Goal: Find specific page/section: Find specific page/section

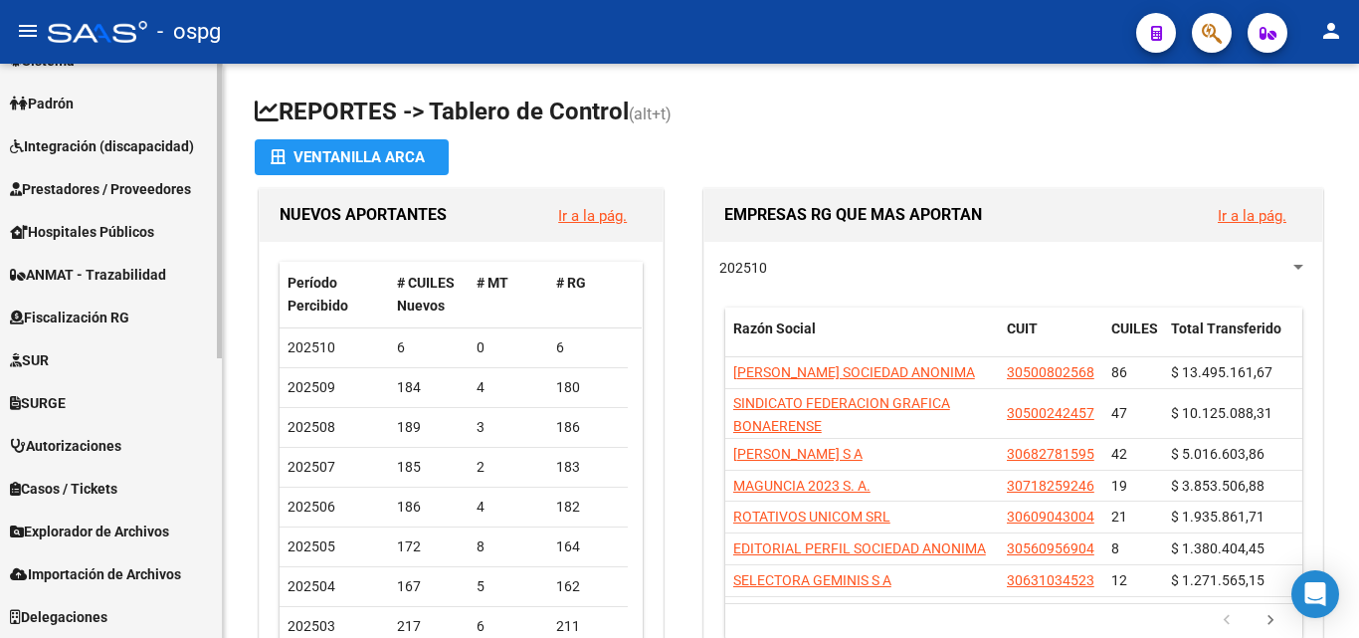
scroll to position [546, 0]
click at [118, 538] on span "Explorador de Archivos" at bounding box center [89, 531] width 159 height 22
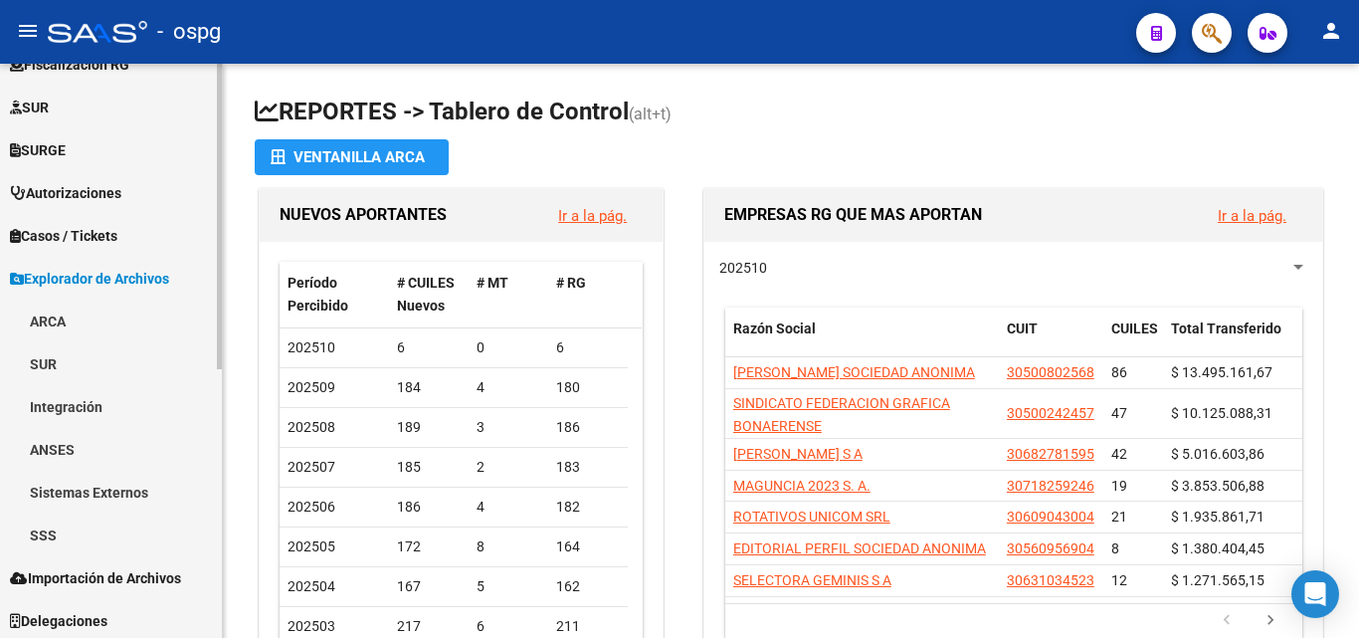
scroll to position [504, 0]
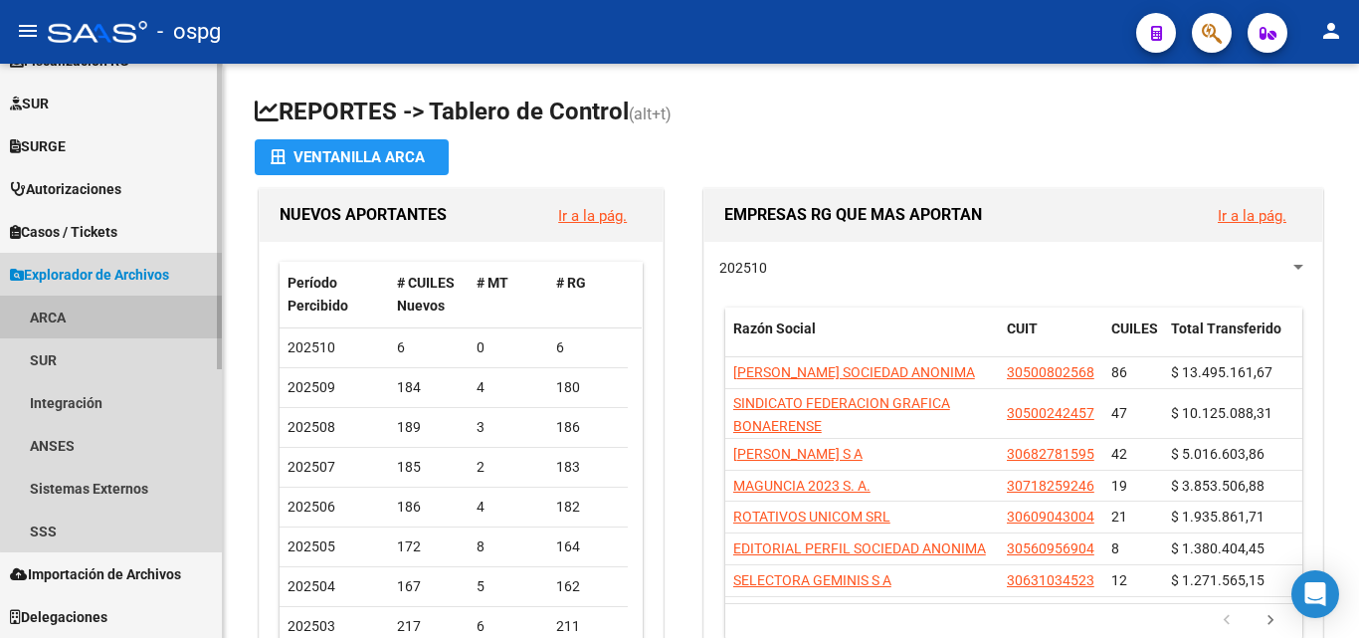
click at [119, 320] on link "ARCA" at bounding box center [111, 317] width 222 height 43
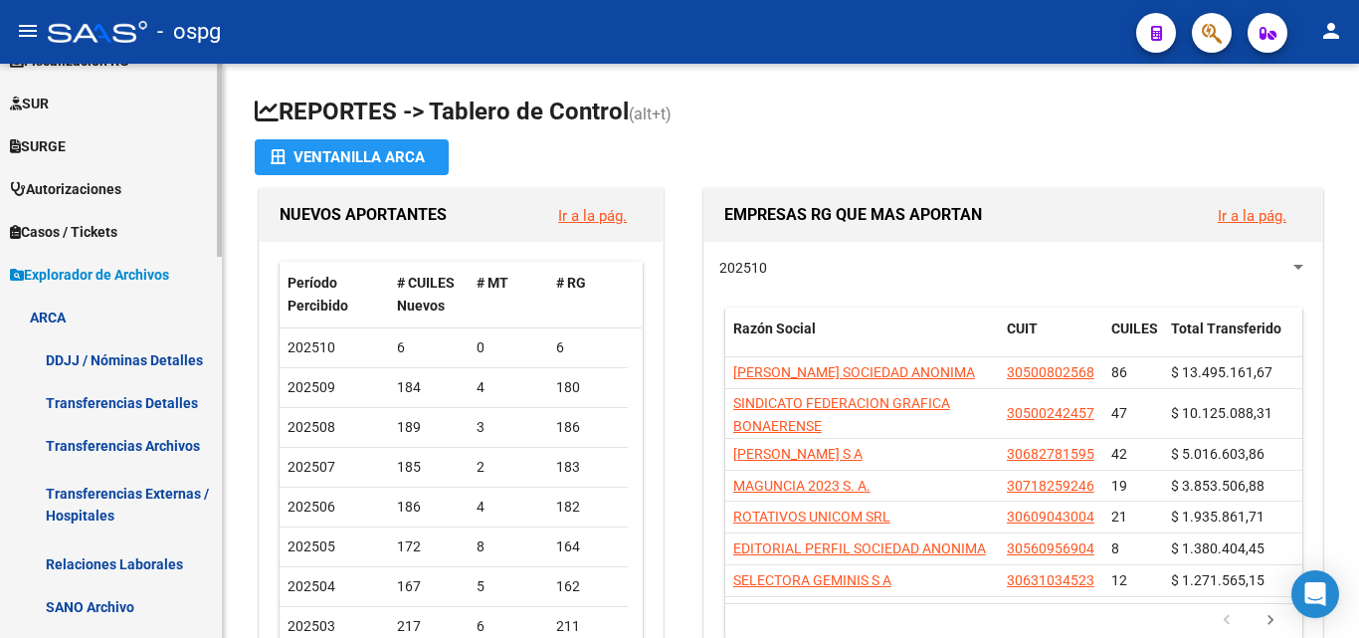
click at [154, 500] on link "Transferencias Externas / Hospitales" at bounding box center [111, 505] width 222 height 76
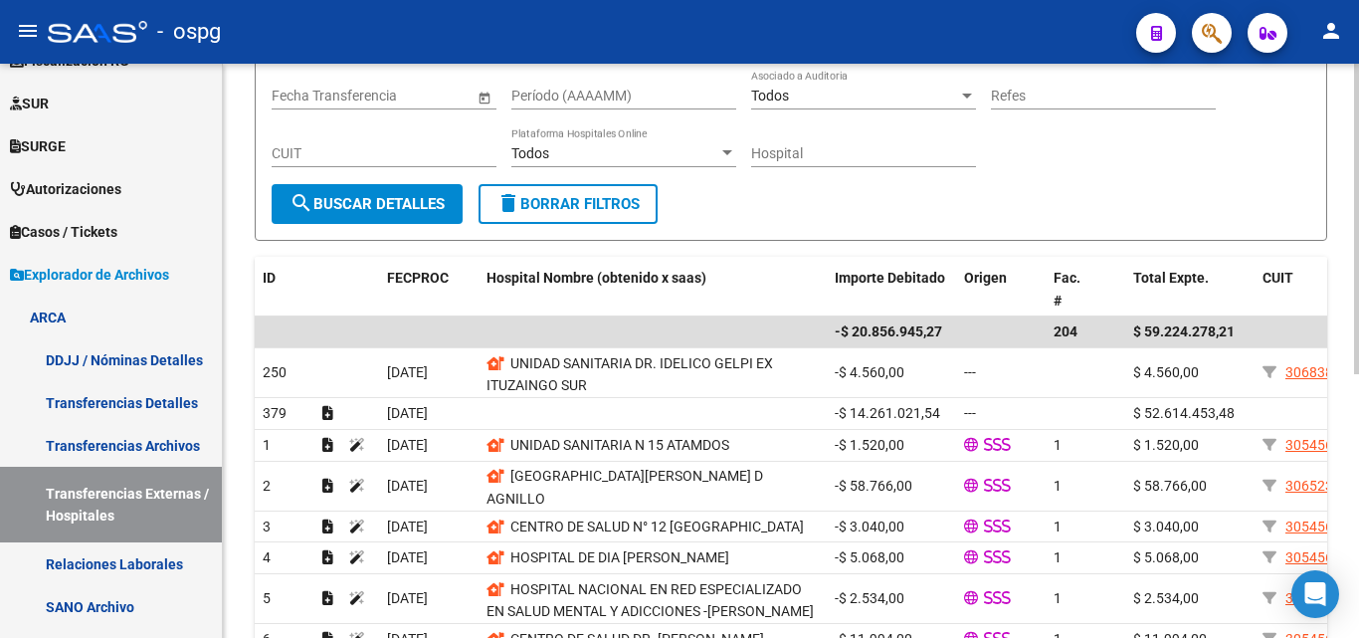
scroll to position [299, 0]
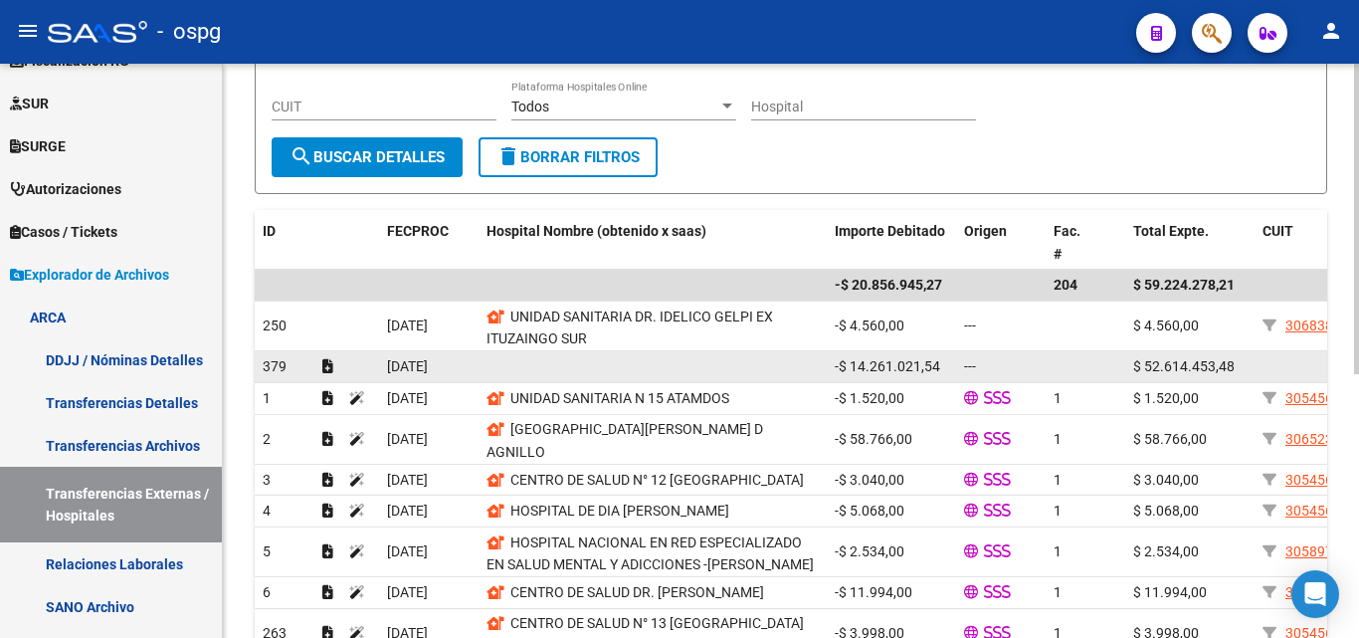
click at [499, 363] on datatable-body-cell at bounding box center [653, 366] width 348 height 31
click at [499, 364] on datatable-body-cell at bounding box center [653, 366] width 348 height 31
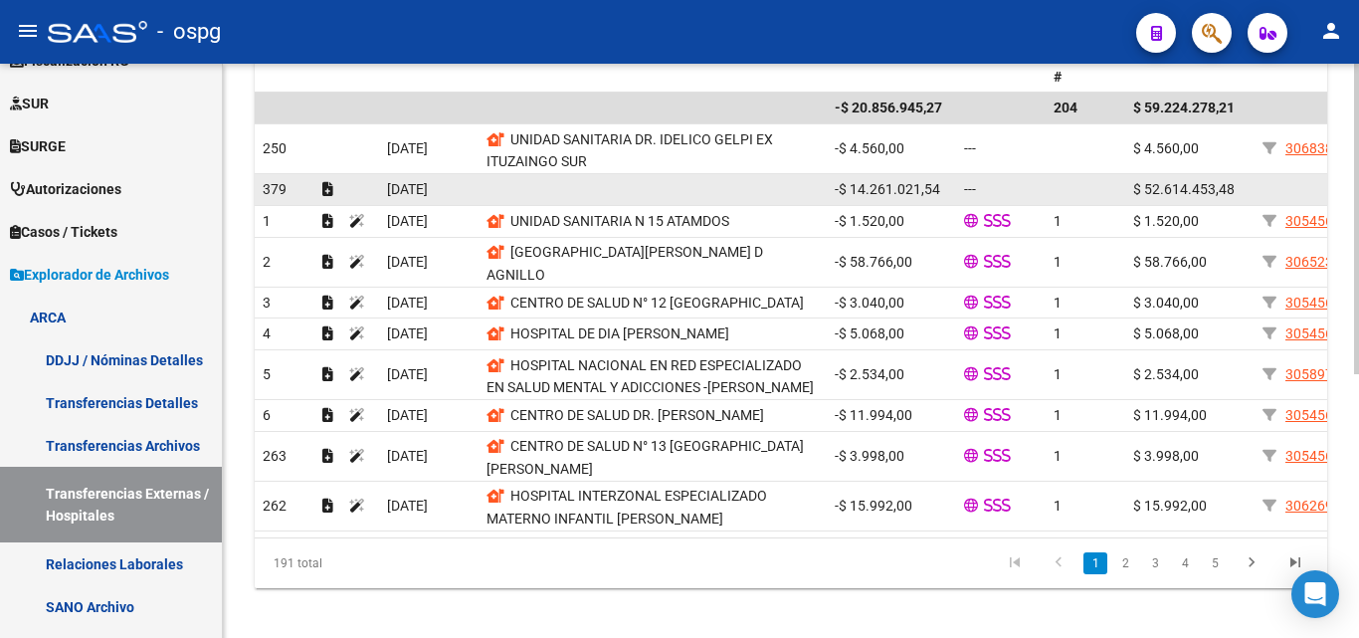
scroll to position [488, 0]
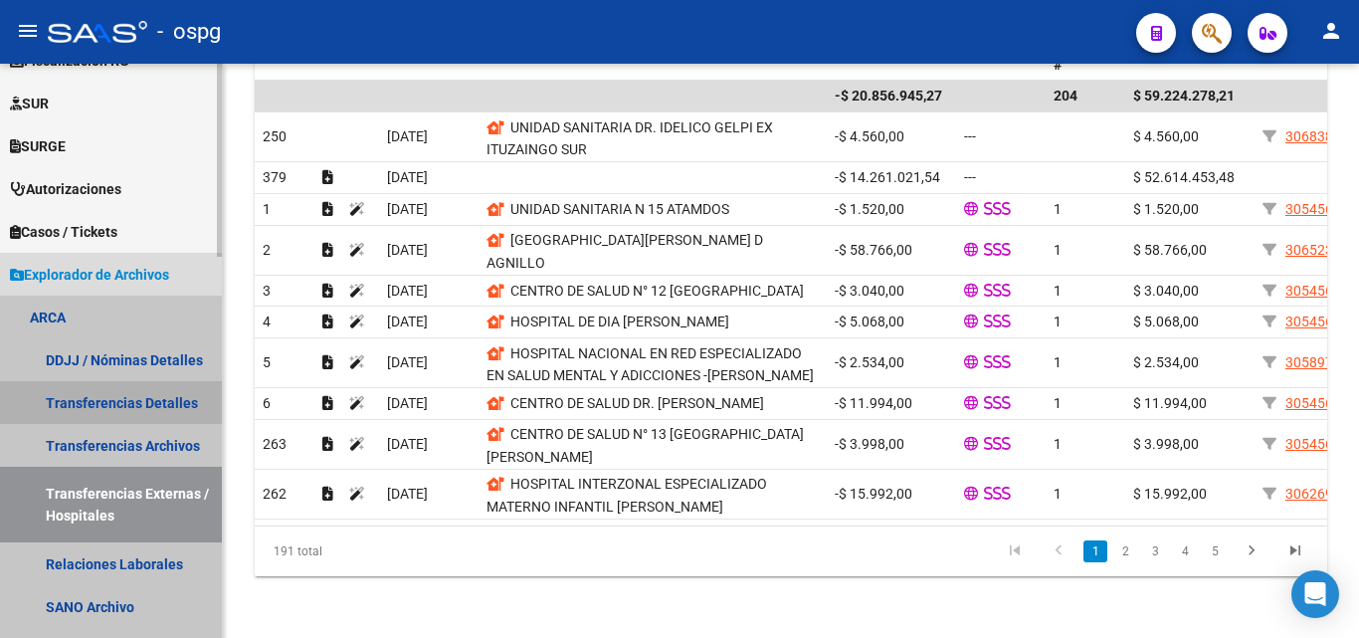
click at [133, 414] on link "Transferencias Detalles" at bounding box center [111, 402] width 222 height 43
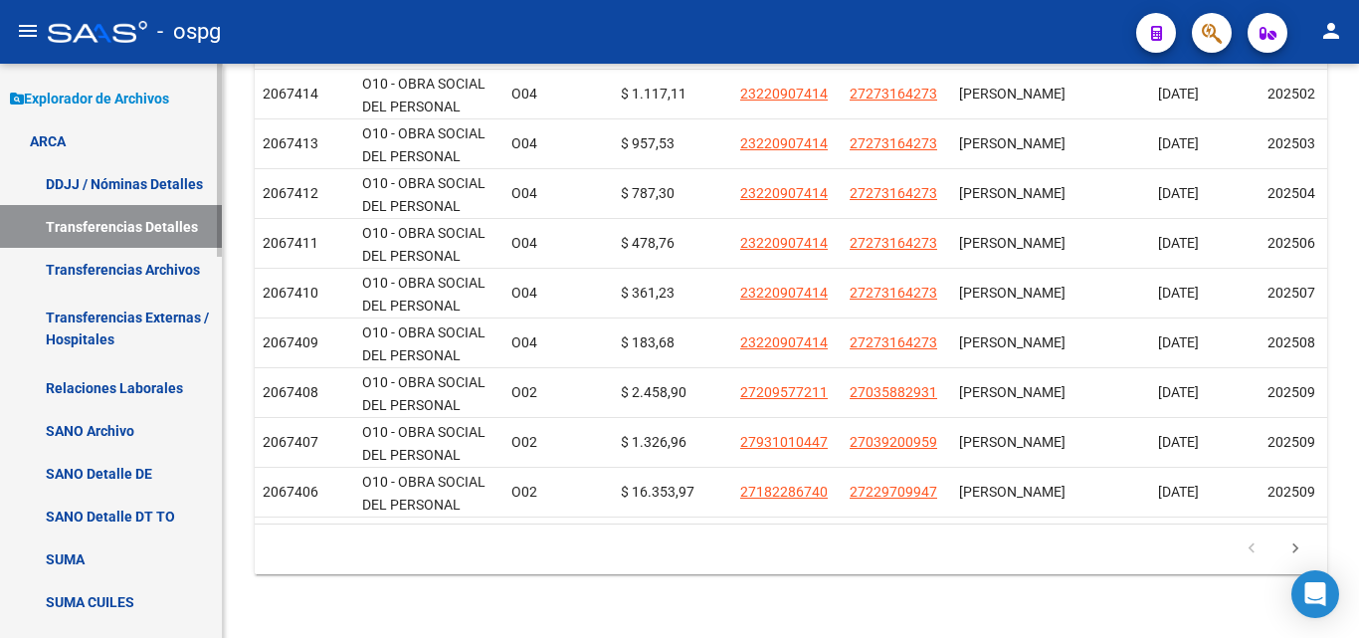
scroll to position [603, 0]
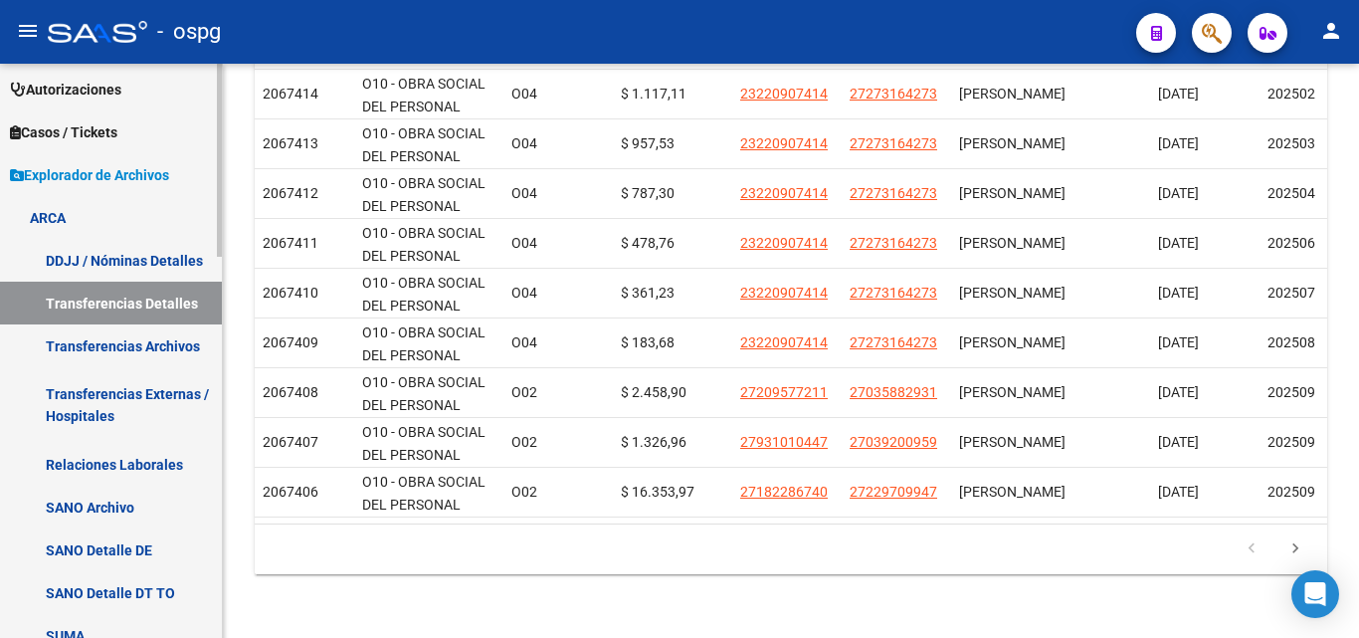
click at [107, 404] on link "Transferencias Externas / Hospitales" at bounding box center [111, 405] width 222 height 76
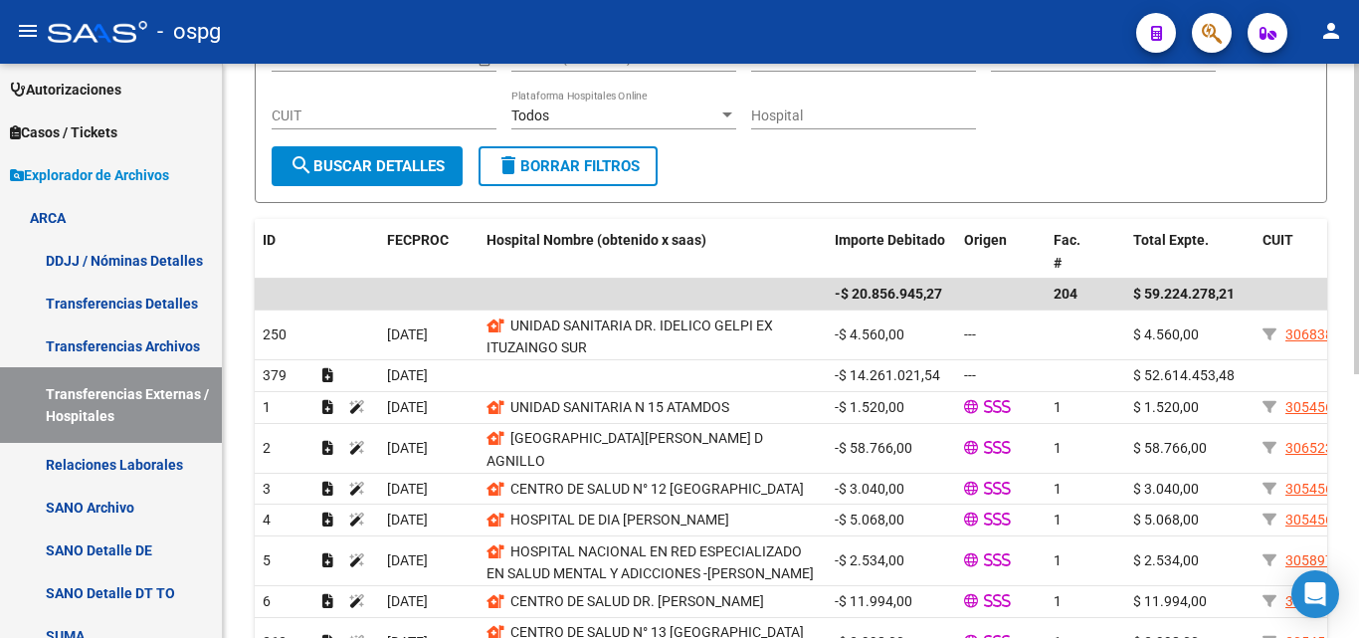
scroll to position [299, 0]
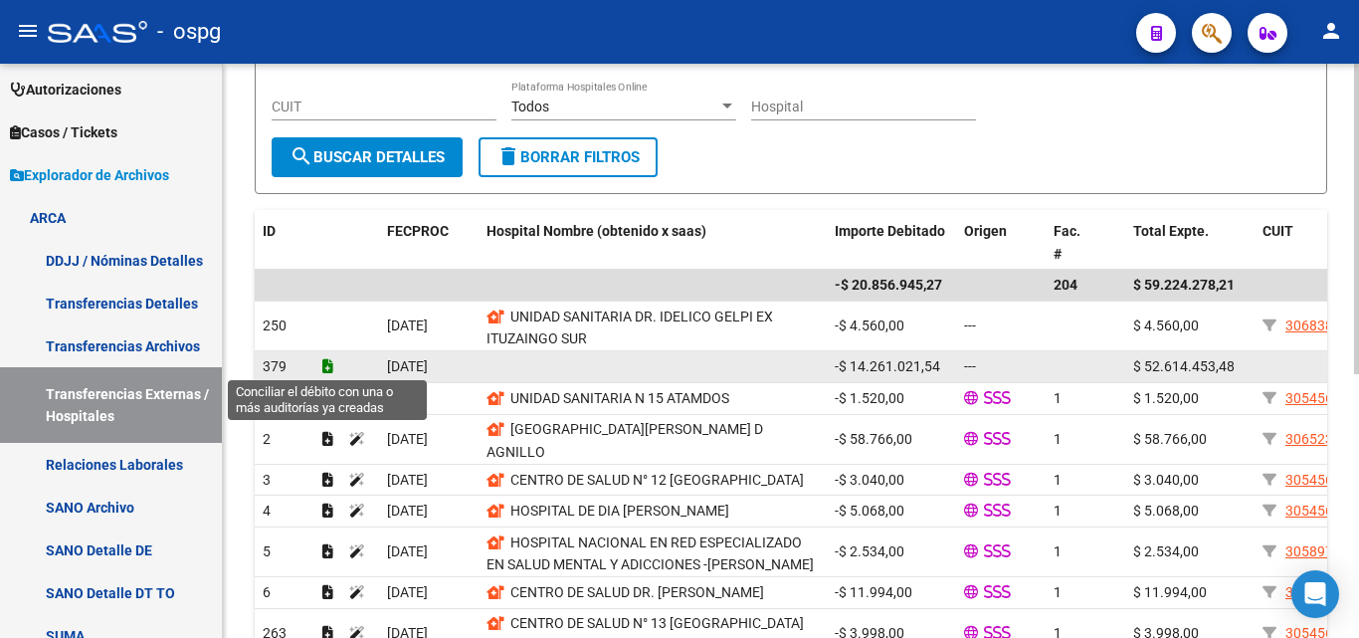
click at [325, 365] on icon at bounding box center [327, 366] width 11 height 14
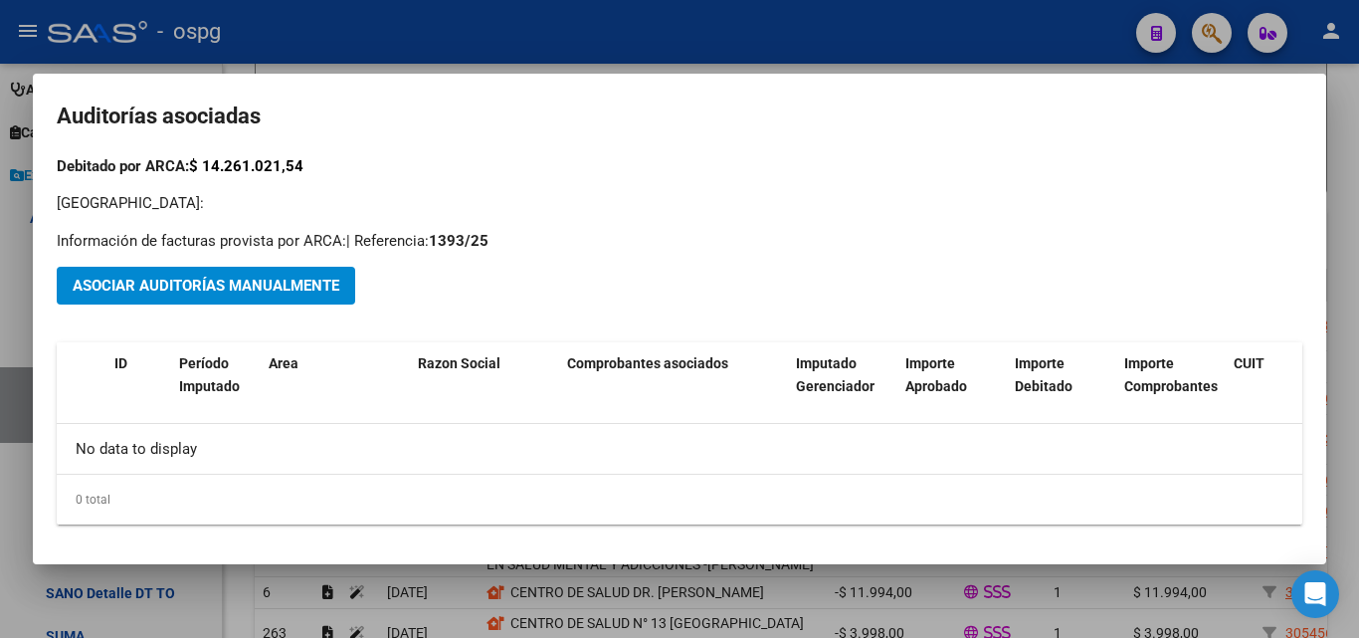
click at [0, 289] on div at bounding box center [679, 319] width 1359 height 638
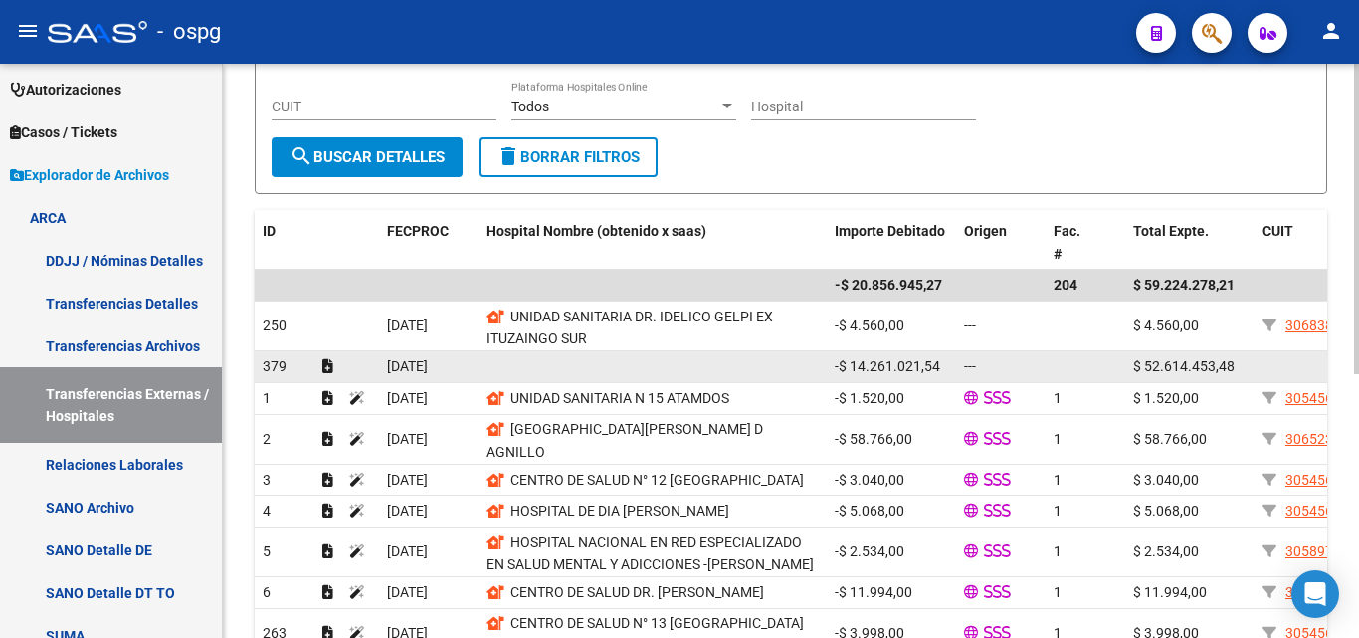
click at [1045, 363] on datatable-body-cell "---" at bounding box center [1001, 366] width 90 height 31
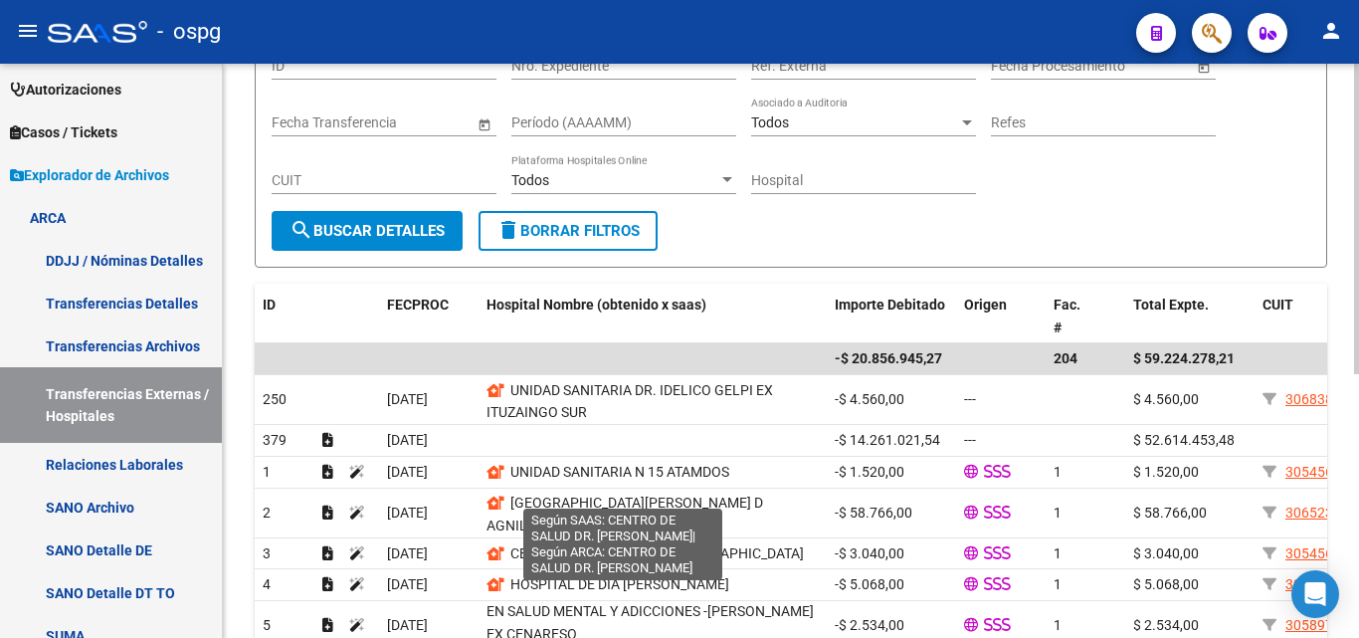
scroll to position [90, 0]
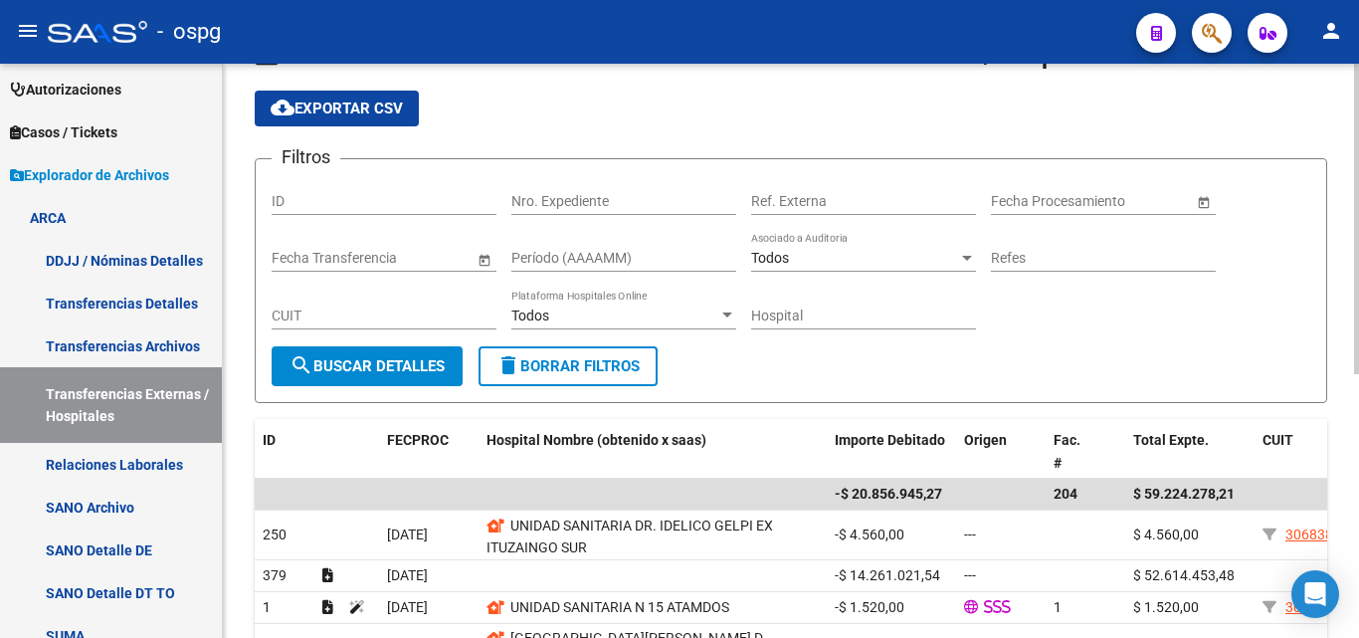
click at [366, 109] on span "cloud_download Exportar CSV" at bounding box center [337, 109] width 132 height 18
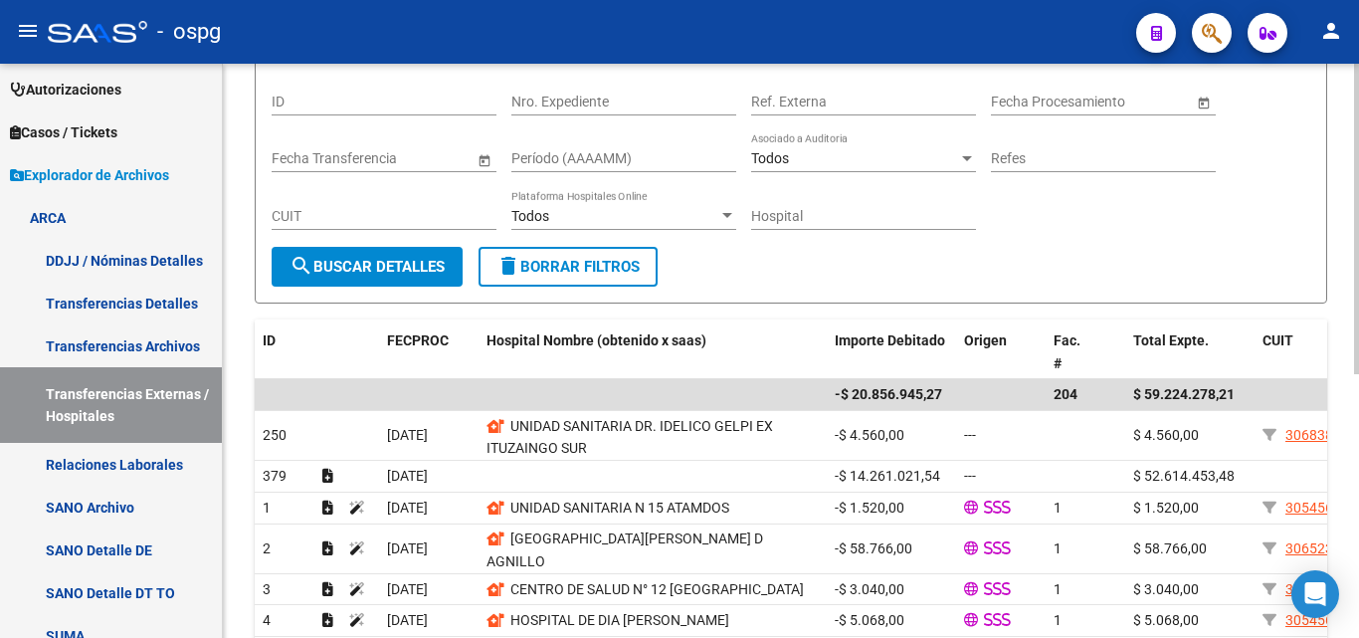
scroll to position [289, 0]
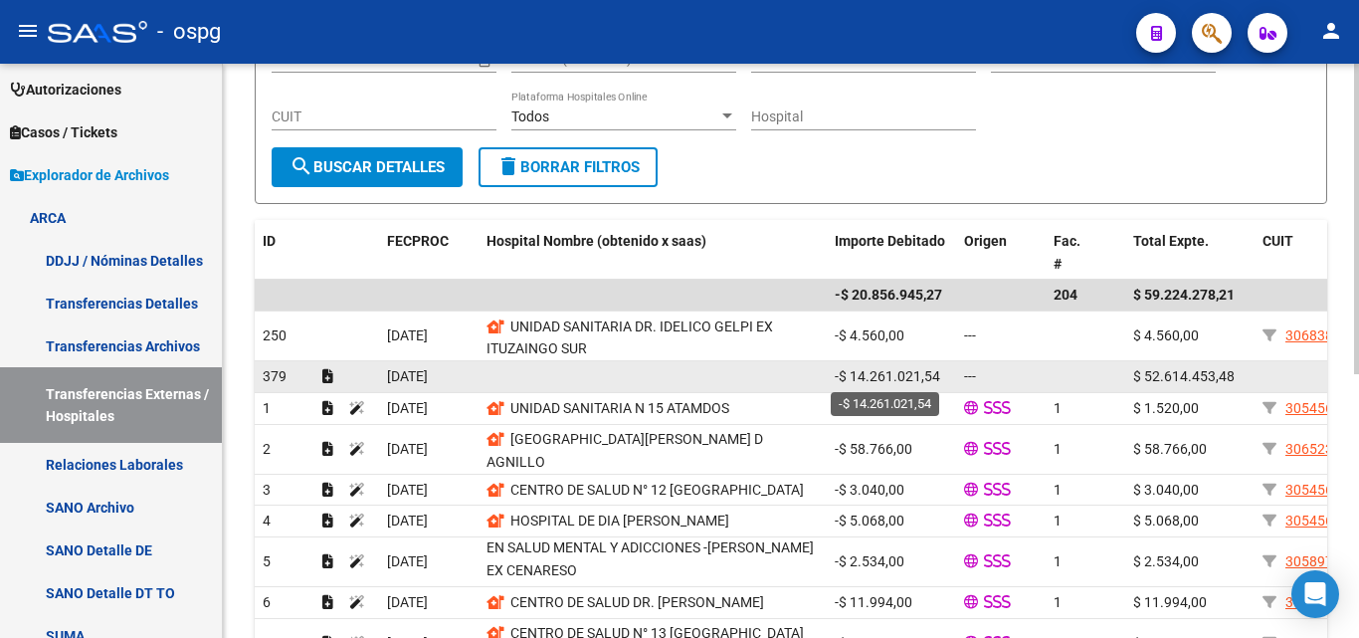
click at [916, 373] on span "-$ 14.261.021,54" at bounding box center [887, 376] width 105 height 16
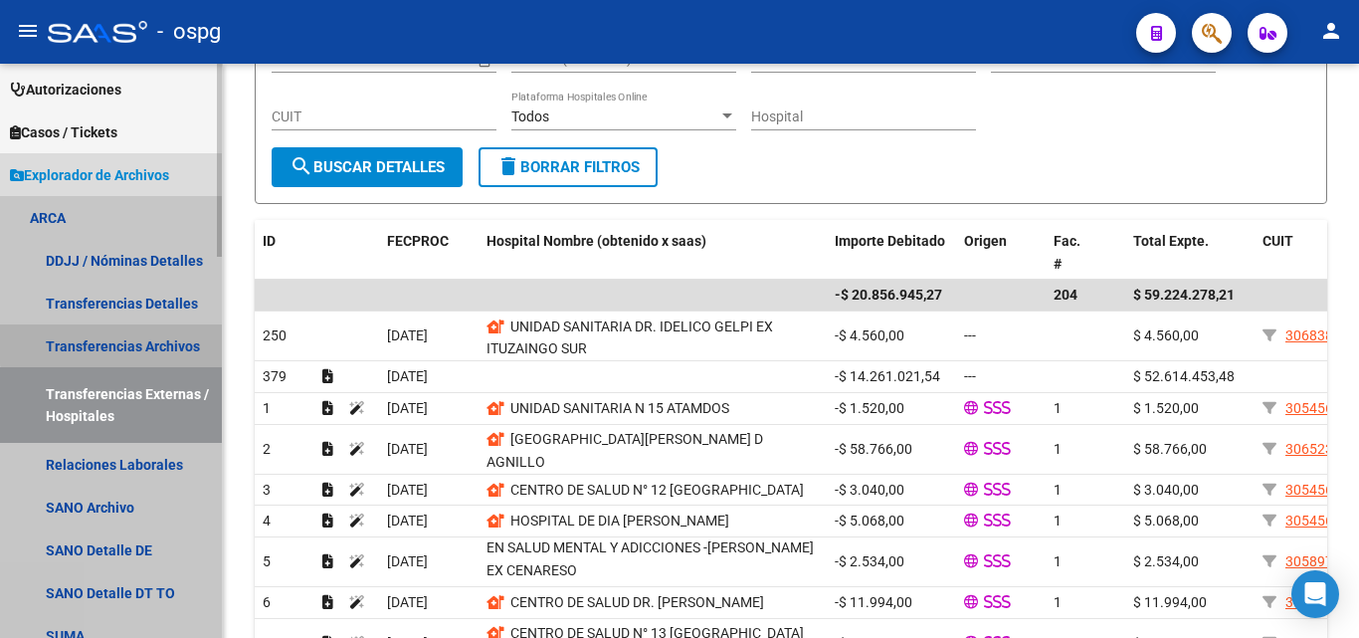
click at [117, 344] on link "Transferencias Archivos" at bounding box center [111, 345] width 222 height 43
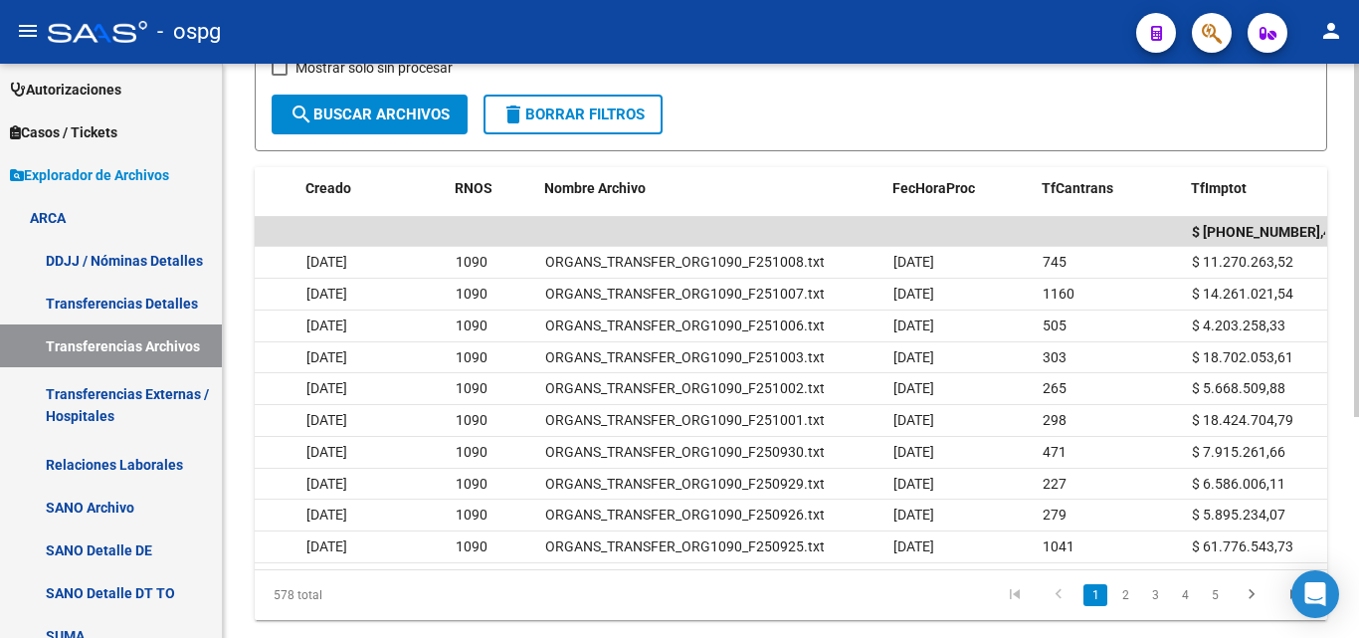
scroll to position [0, 116]
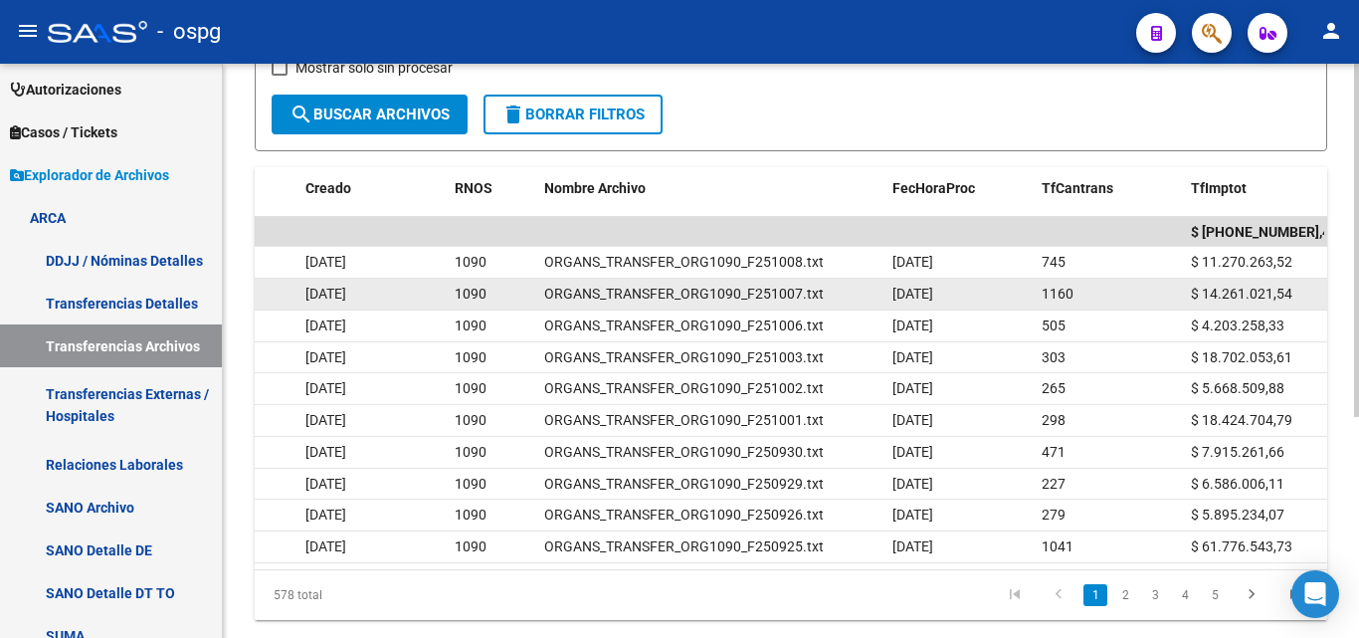
click at [816, 291] on span "ORGANS_TRANSFER_ORG1090_F251007.txt" at bounding box center [684, 294] width 280 height 16
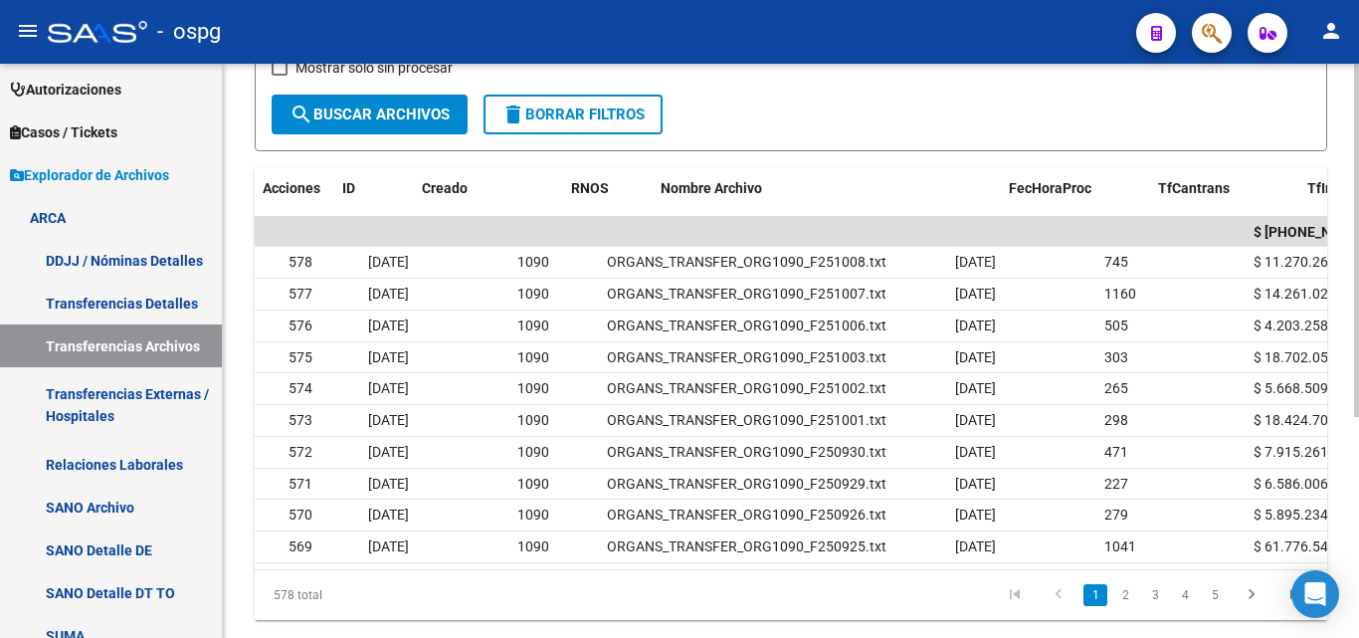
scroll to position [0, 0]
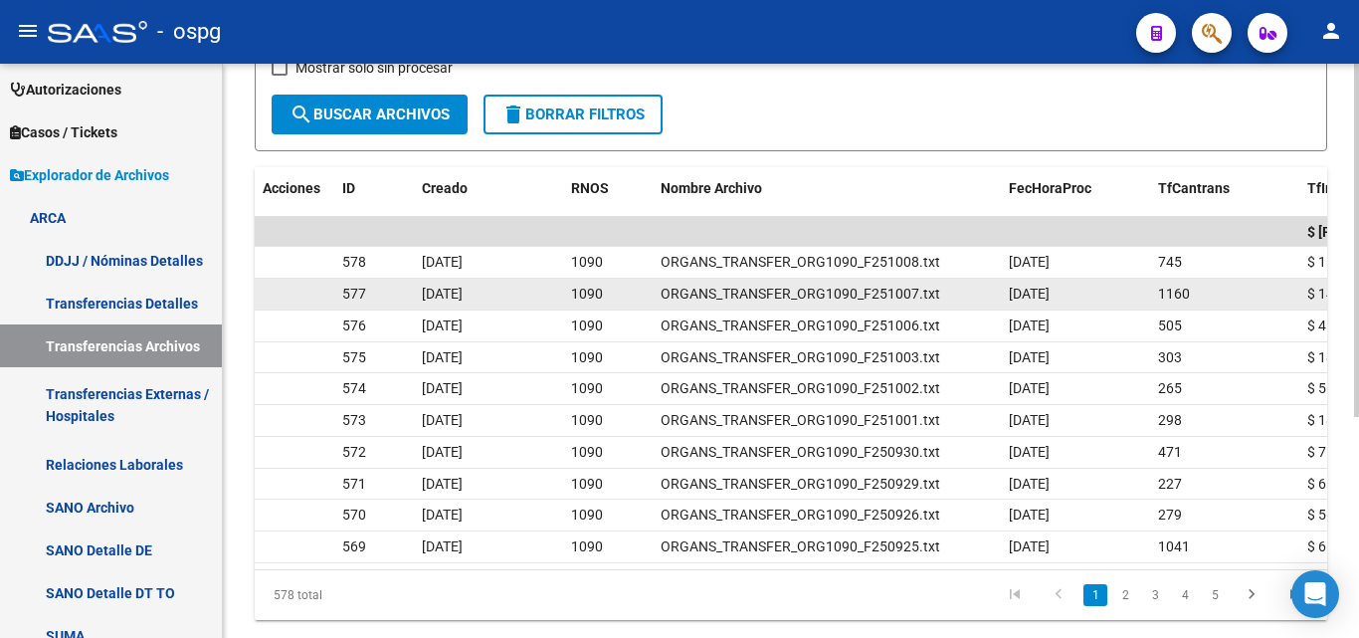
click at [430, 288] on span "[DATE]" at bounding box center [442, 294] width 41 height 16
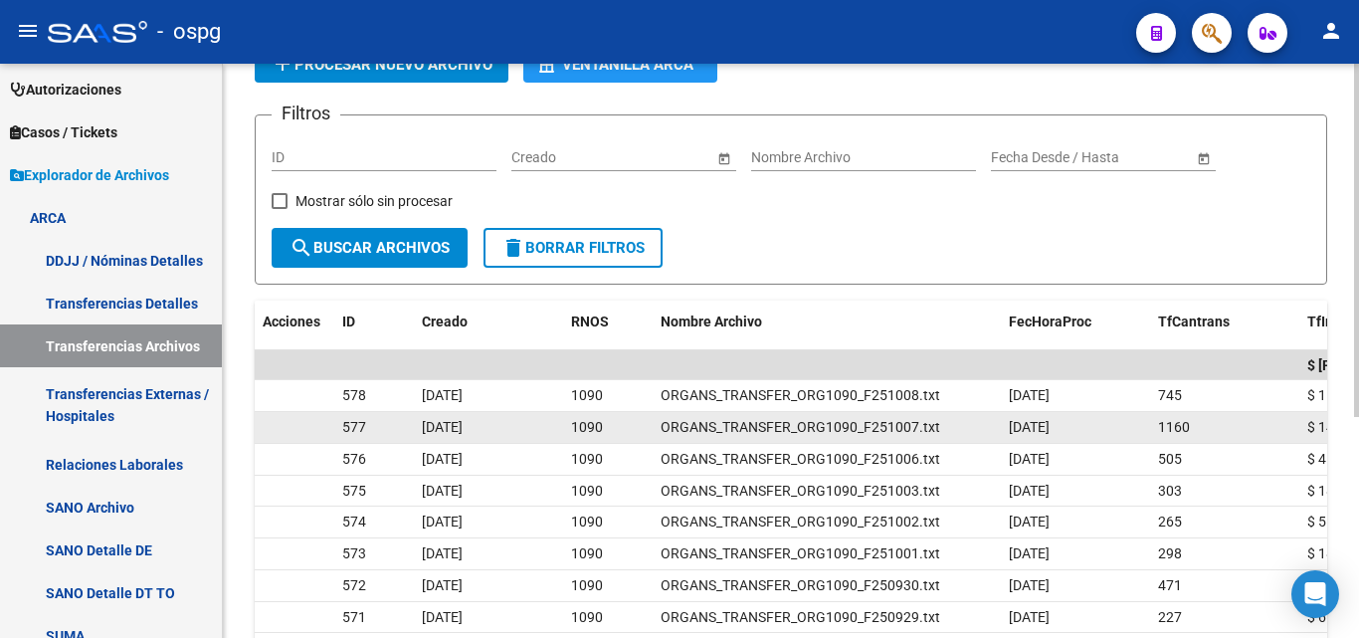
scroll to position [100, 0]
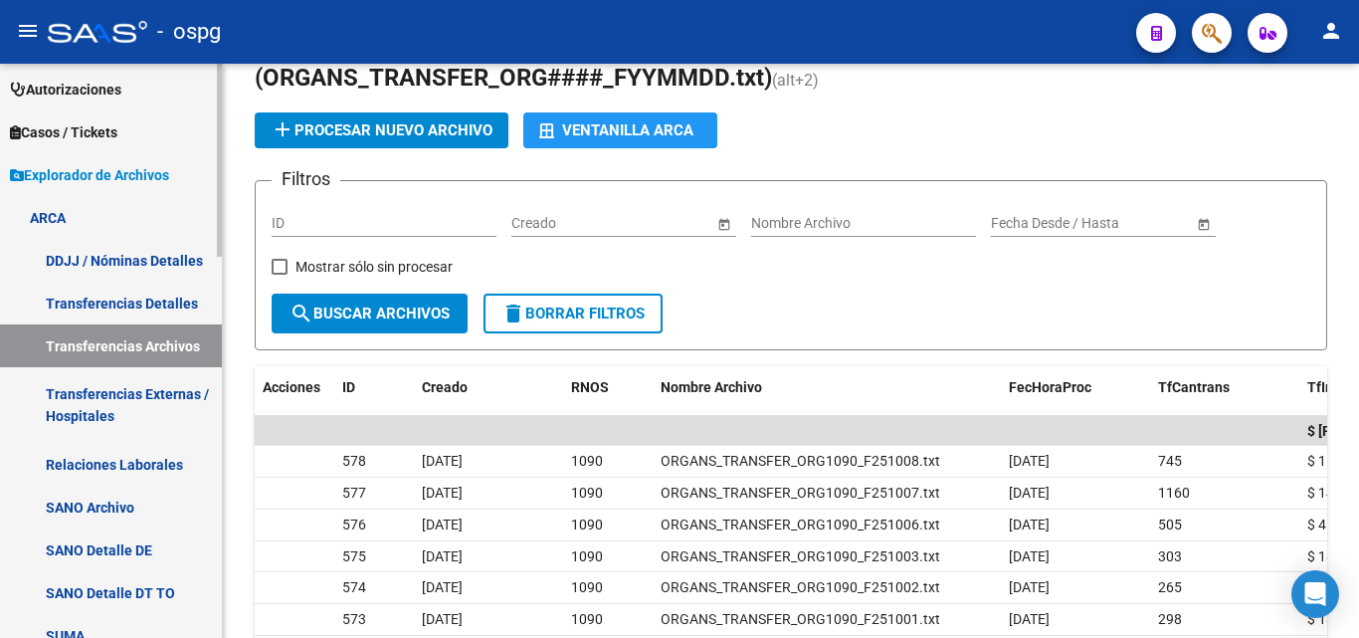
click at [133, 299] on link "Transferencias Detalles" at bounding box center [111, 303] width 222 height 43
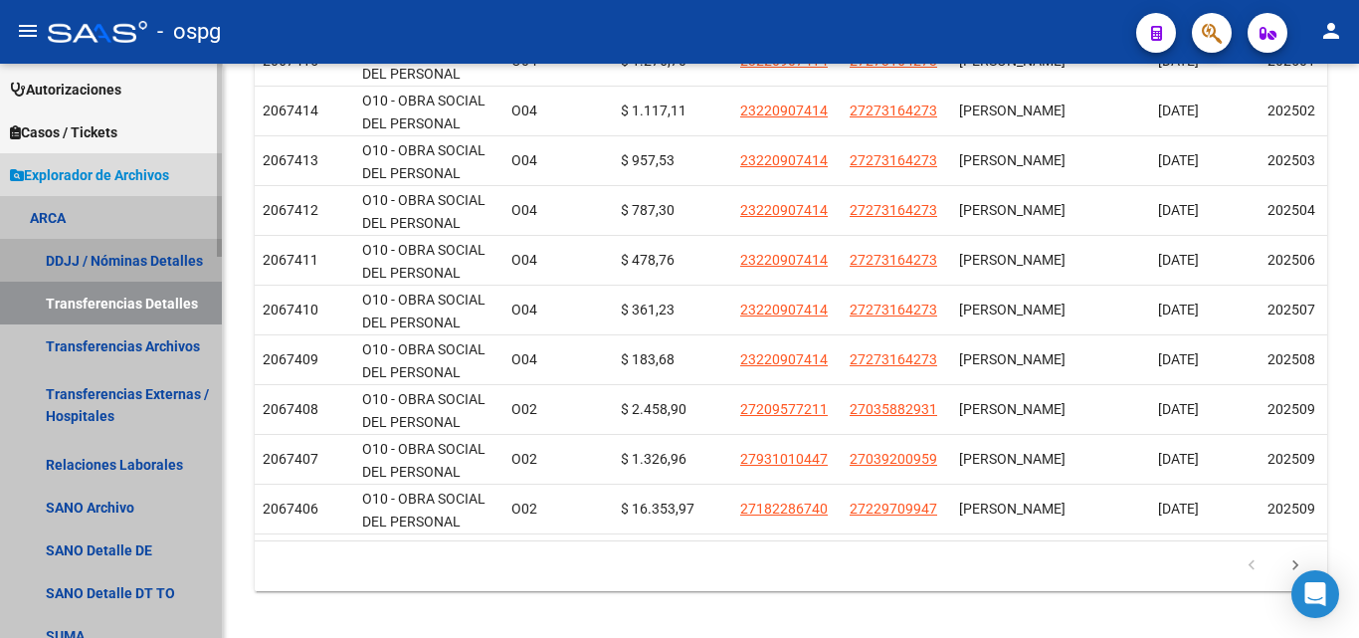
click at [129, 274] on link "DDJJ / Nóminas Detalles" at bounding box center [111, 260] width 222 height 43
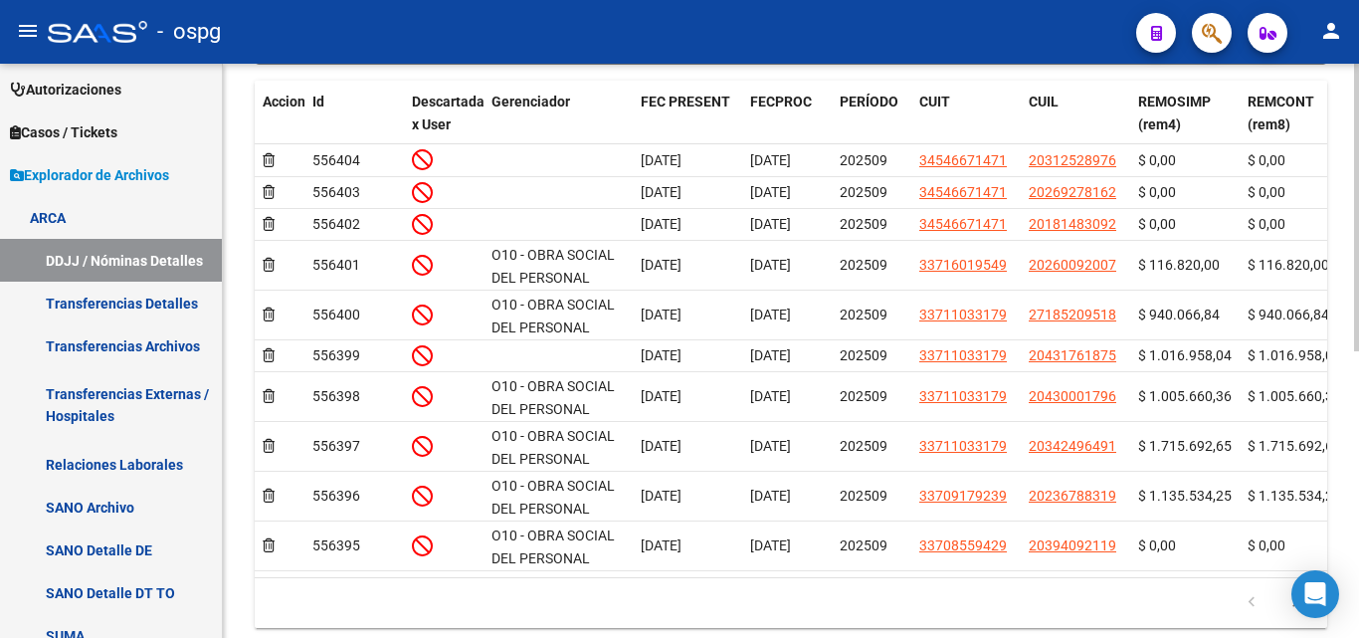
scroll to position [572, 0]
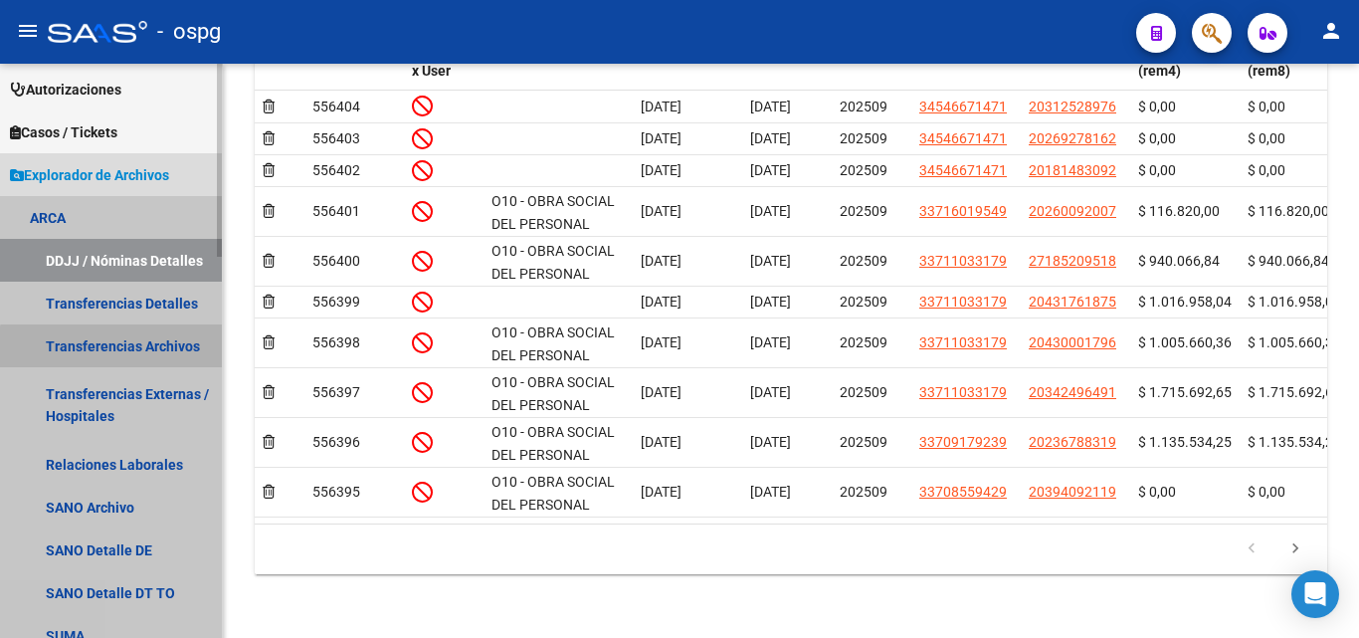
click at [132, 354] on link "Transferencias Archivos" at bounding box center [111, 345] width 222 height 43
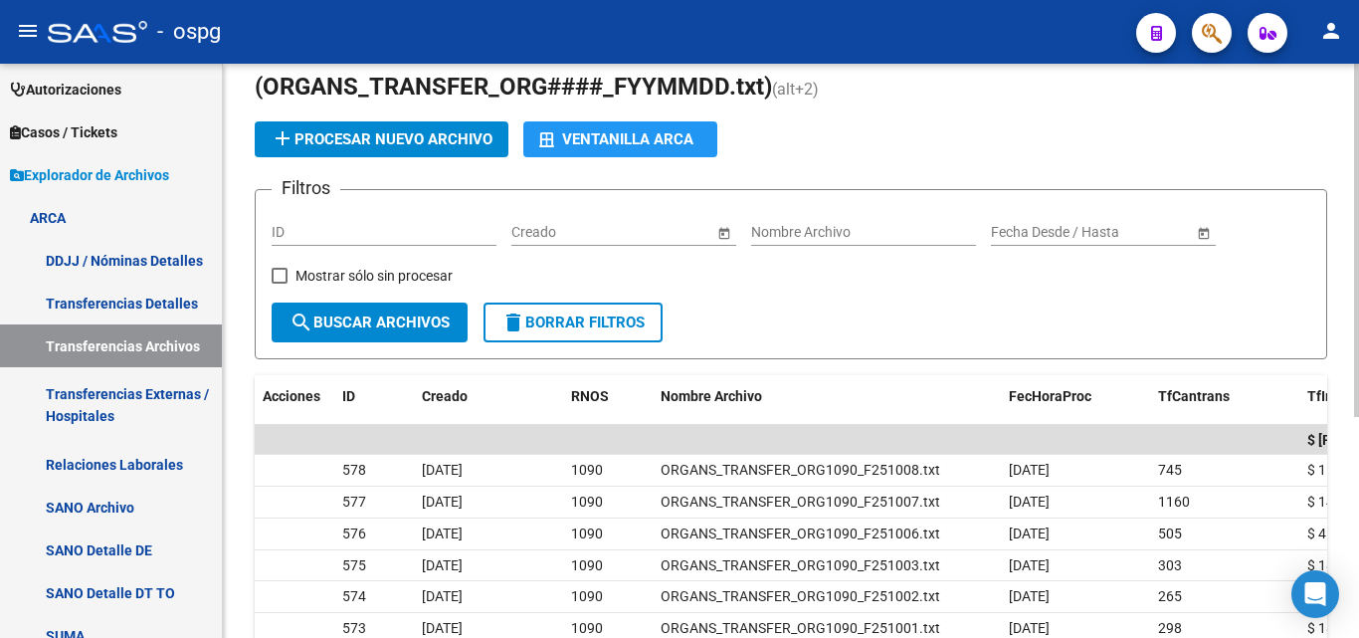
scroll to position [199, 0]
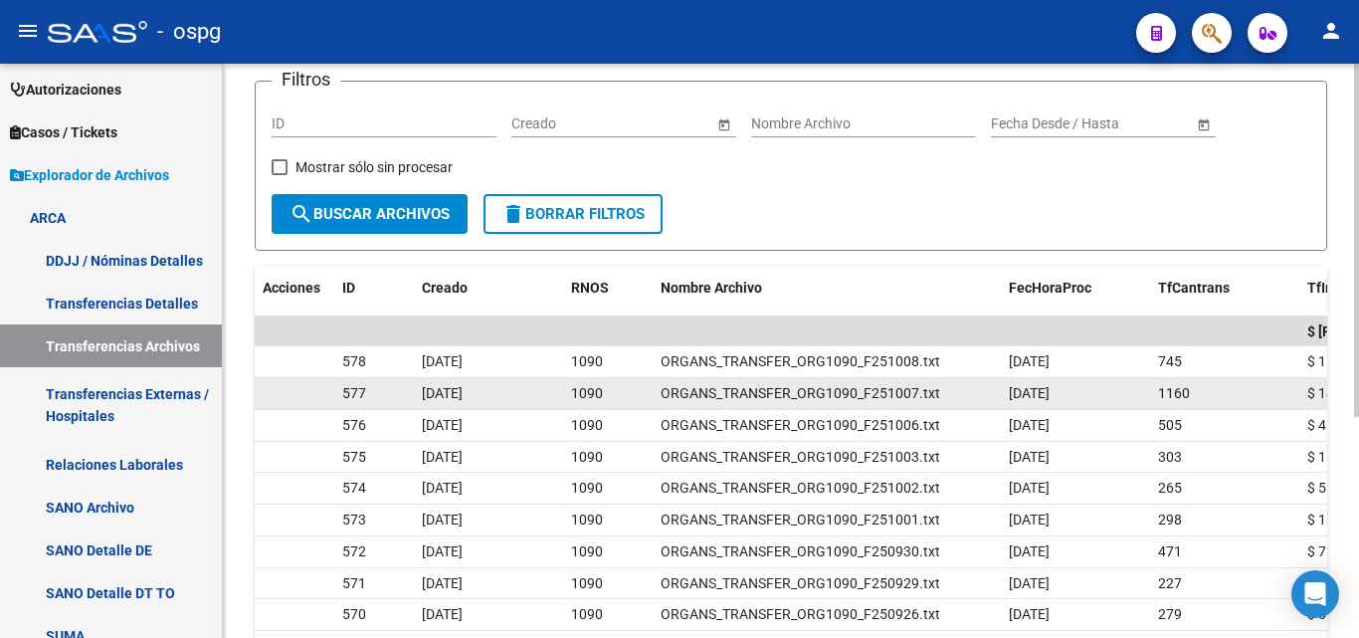
click at [421, 400] on datatable-body-cell "[DATE]" at bounding box center [488, 393] width 149 height 31
click at [325, 390] on datatable-body-cell at bounding box center [295, 393] width 80 height 31
drag, startPoint x: 337, startPoint y: 394, endPoint x: 368, endPoint y: 397, distance: 31.0
click at [368, 397] on div "577 [DATE] 1090 ORGANS_TRANSFER_ORG1090_F251007.txt [DATE] 1160 $ 14.261.021,54…" at bounding box center [1150, 394] width 1791 height 32
click at [368, 397] on div "577" at bounding box center [374, 393] width 64 height 23
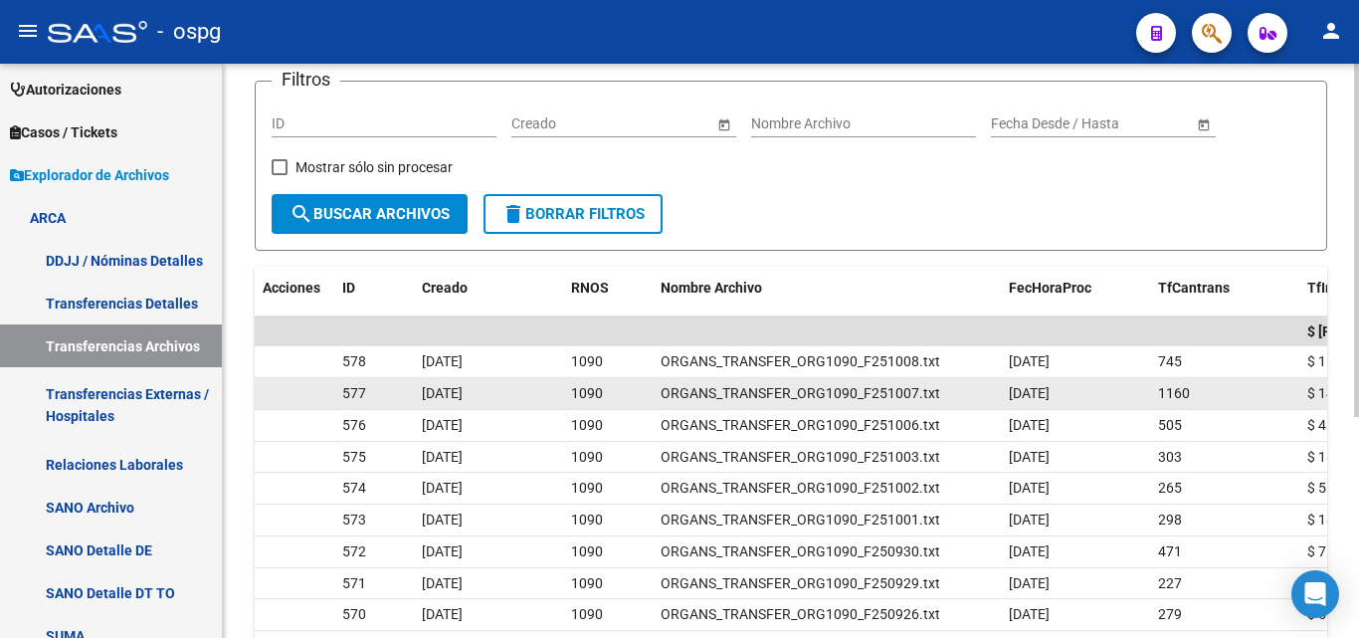
click at [367, 397] on div "577" at bounding box center [374, 393] width 64 height 23
click at [882, 393] on span "ORGANS_TRANSFER_ORG1090_F251007.txt" at bounding box center [801, 393] width 280 height 16
click at [896, 393] on span "ORGANS_TRANSFER_ORG1090_F251007.txt" at bounding box center [801, 393] width 280 height 16
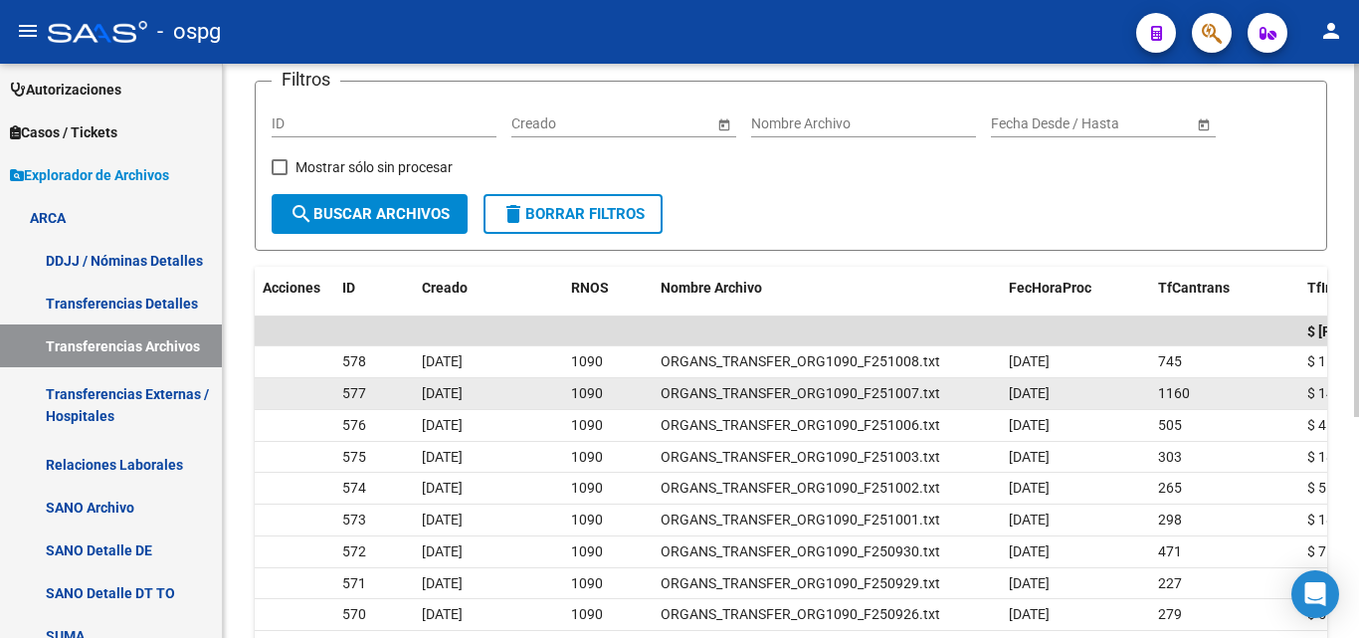
drag, startPoint x: 946, startPoint y: 397, endPoint x: 935, endPoint y: 398, distance: 11.0
click at [935, 398] on div "ORGANS_TRANSFER_ORG1090_F251007.txt" at bounding box center [827, 393] width 332 height 23
drag, startPoint x: 935, startPoint y: 398, endPoint x: 655, endPoint y: 400, distance: 280.6
click at [655, 400] on datatable-body-cell "ORGANS_TRANSFER_ORG1090_F251007.txt" at bounding box center [827, 393] width 348 height 31
click at [593, 387] on span "1090" at bounding box center [587, 393] width 32 height 16
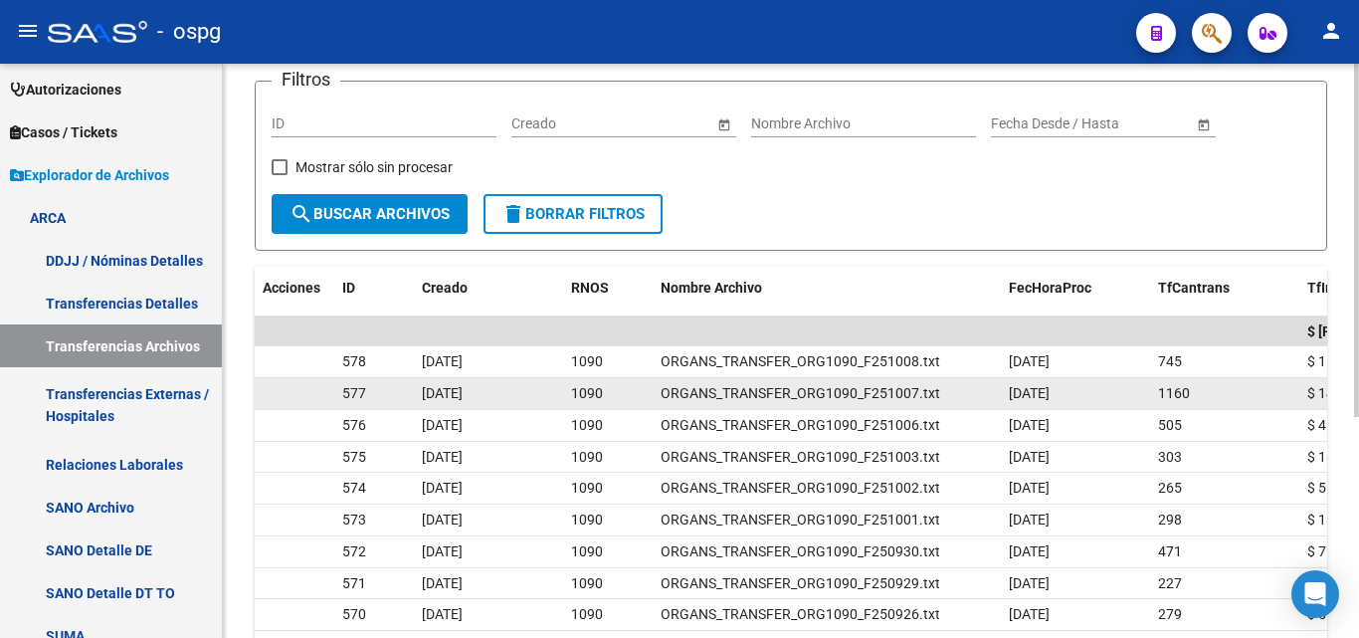
click at [593, 387] on span "1090" at bounding box center [587, 393] width 32 height 16
click at [598, 392] on span "1090" at bounding box center [587, 393] width 32 height 16
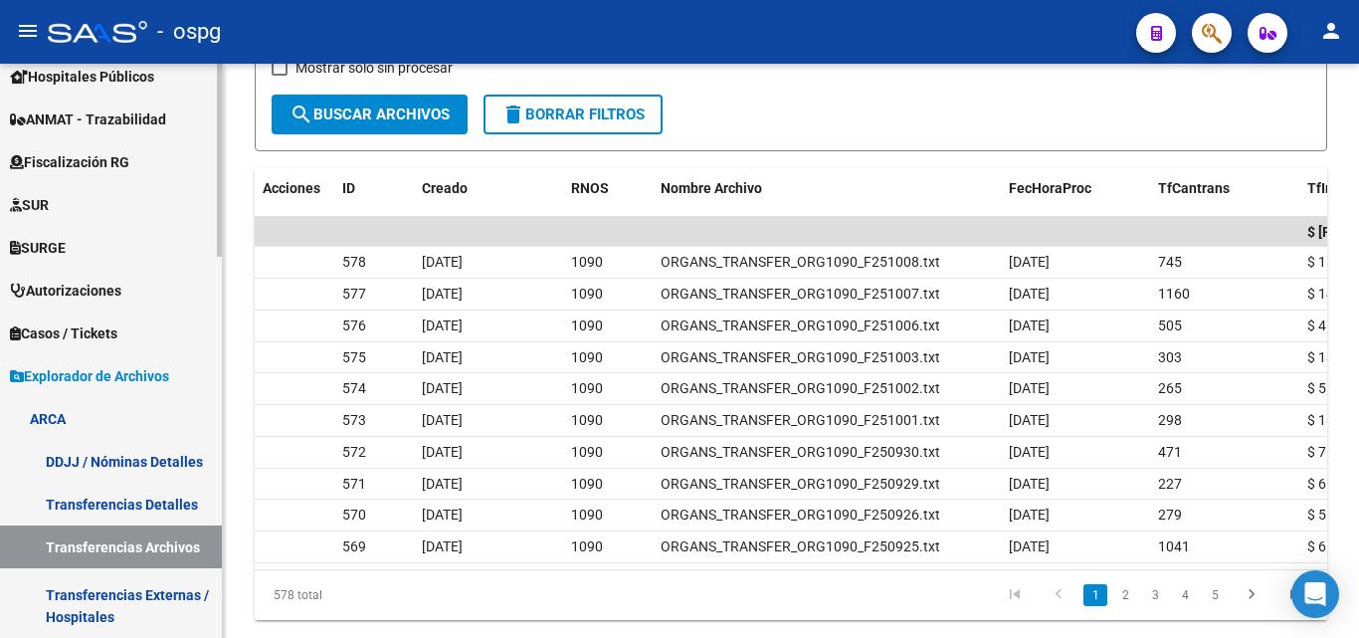
scroll to position [404, 0]
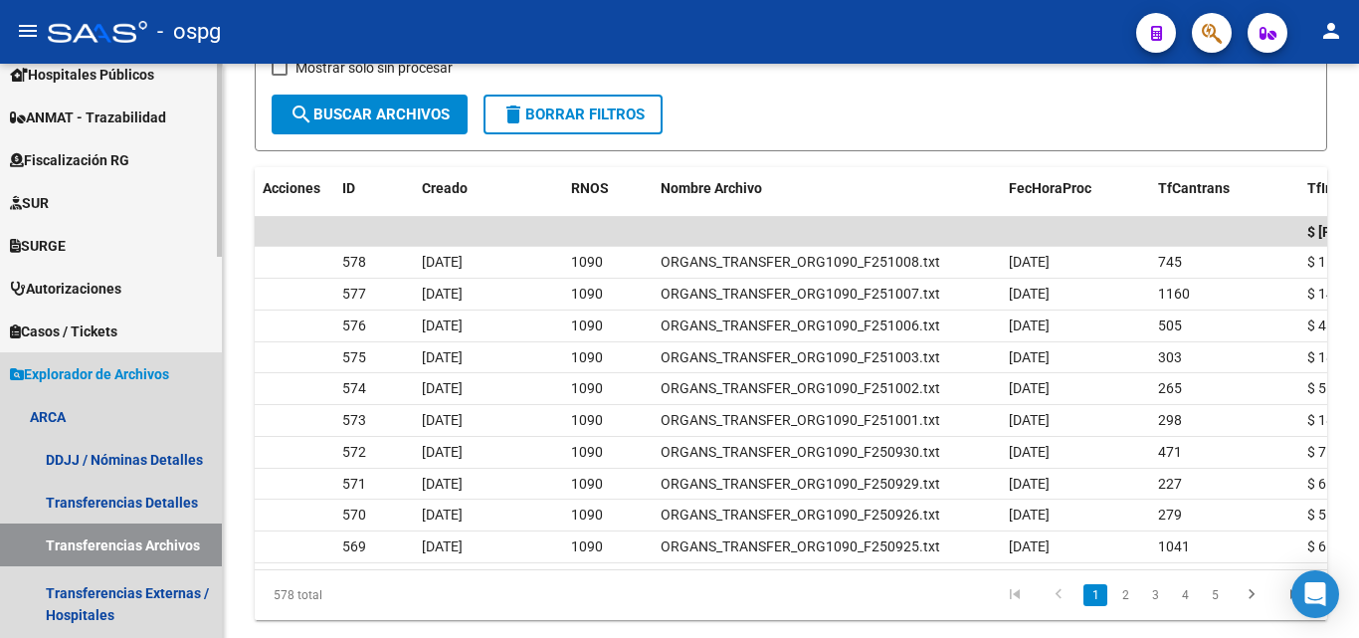
click at [118, 365] on span "Explorador de Archivos" at bounding box center [89, 374] width 159 height 22
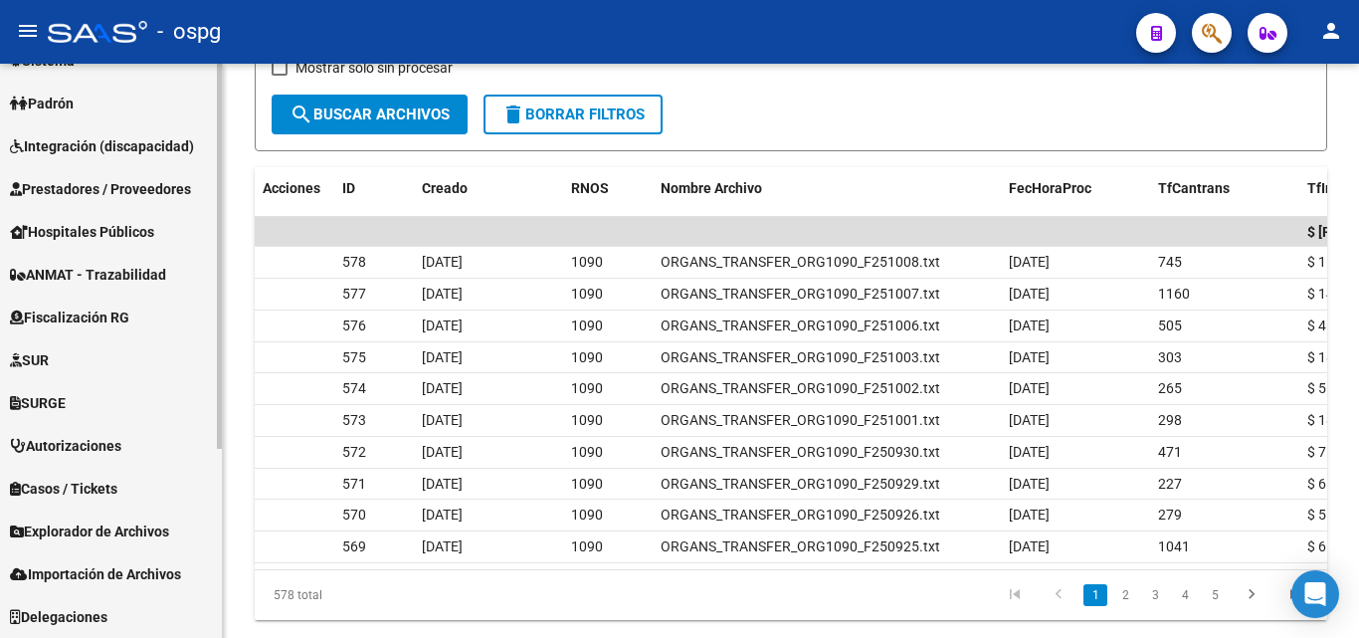
scroll to position [247, 0]
click at [110, 520] on span "Explorador de Archivos" at bounding box center [89, 531] width 159 height 22
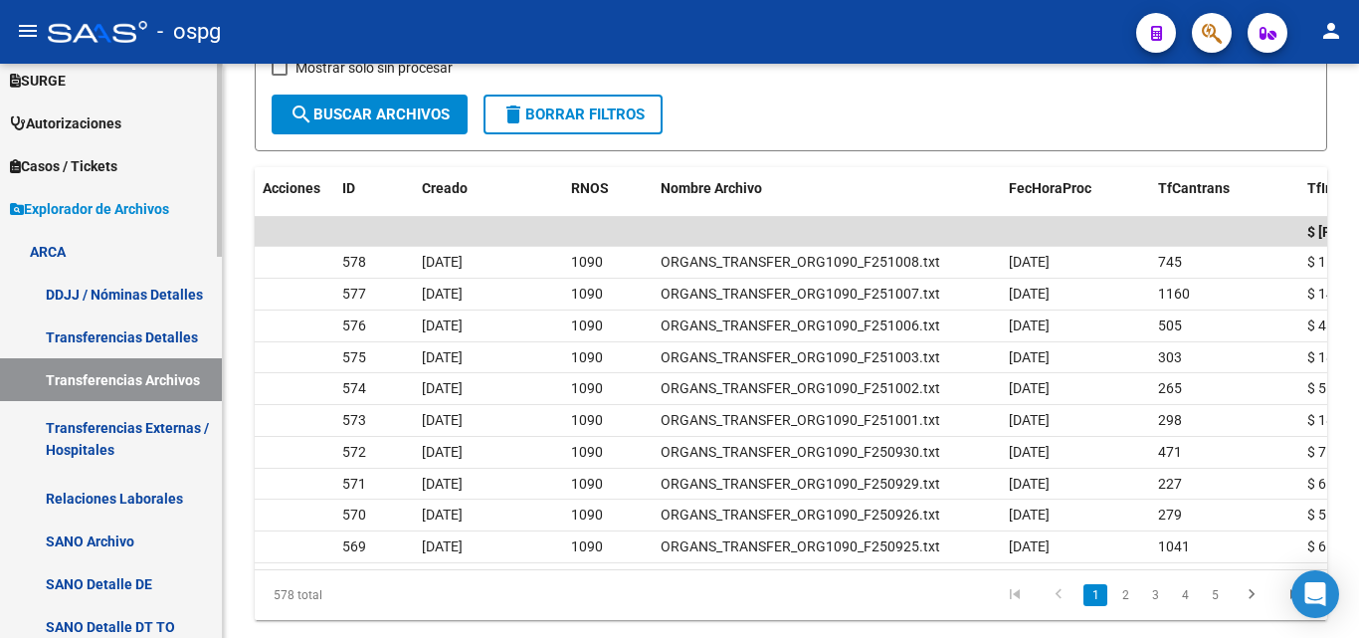
scroll to position [603, 0]
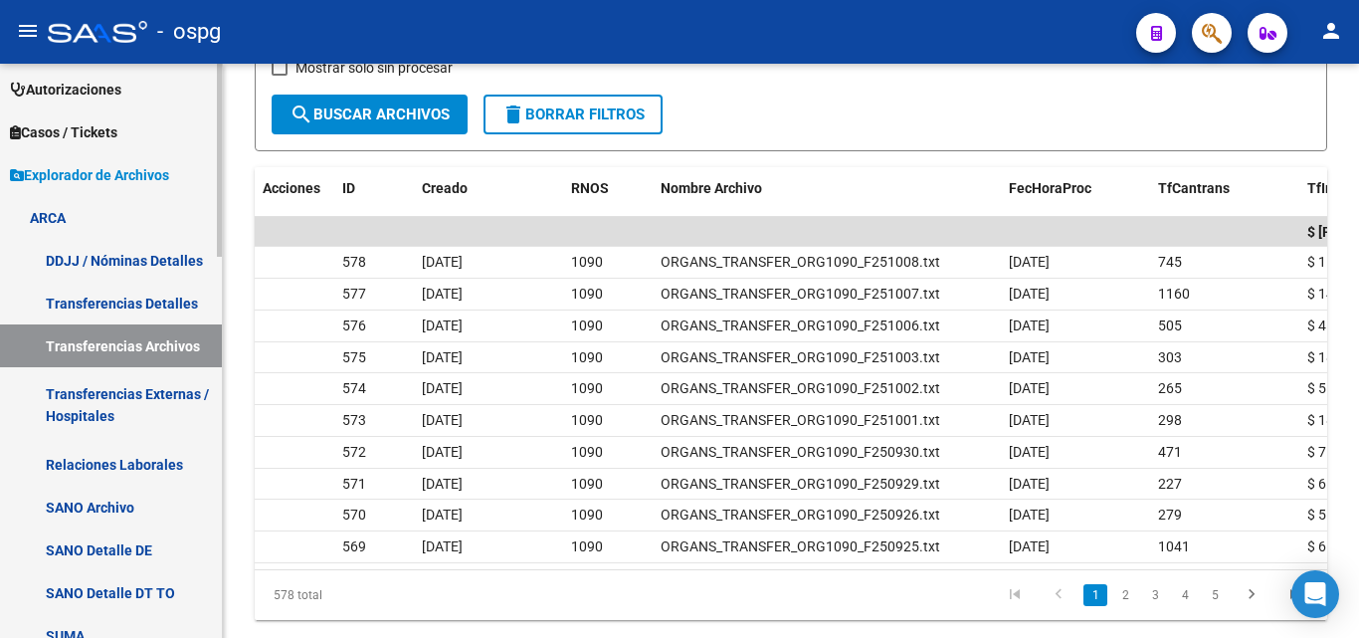
click at [145, 411] on link "Transferencias Externas / Hospitales" at bounding box center [111, 405] width 222 height 76
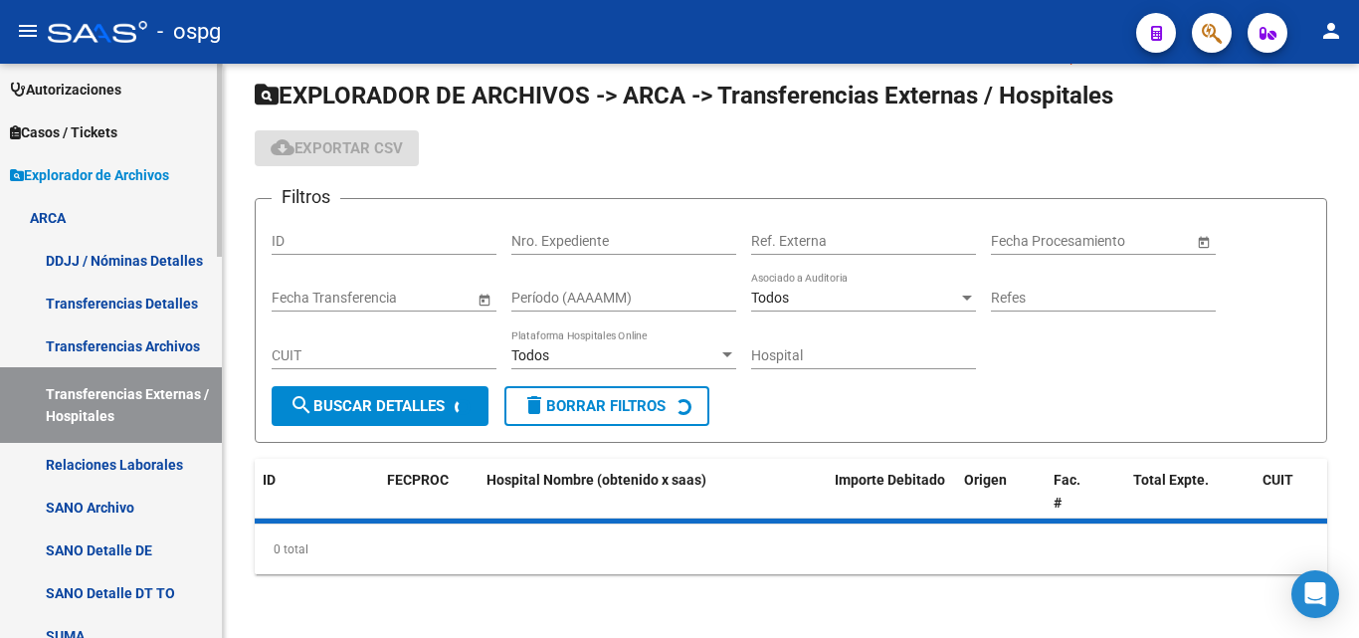
scroll to position [299, 0]
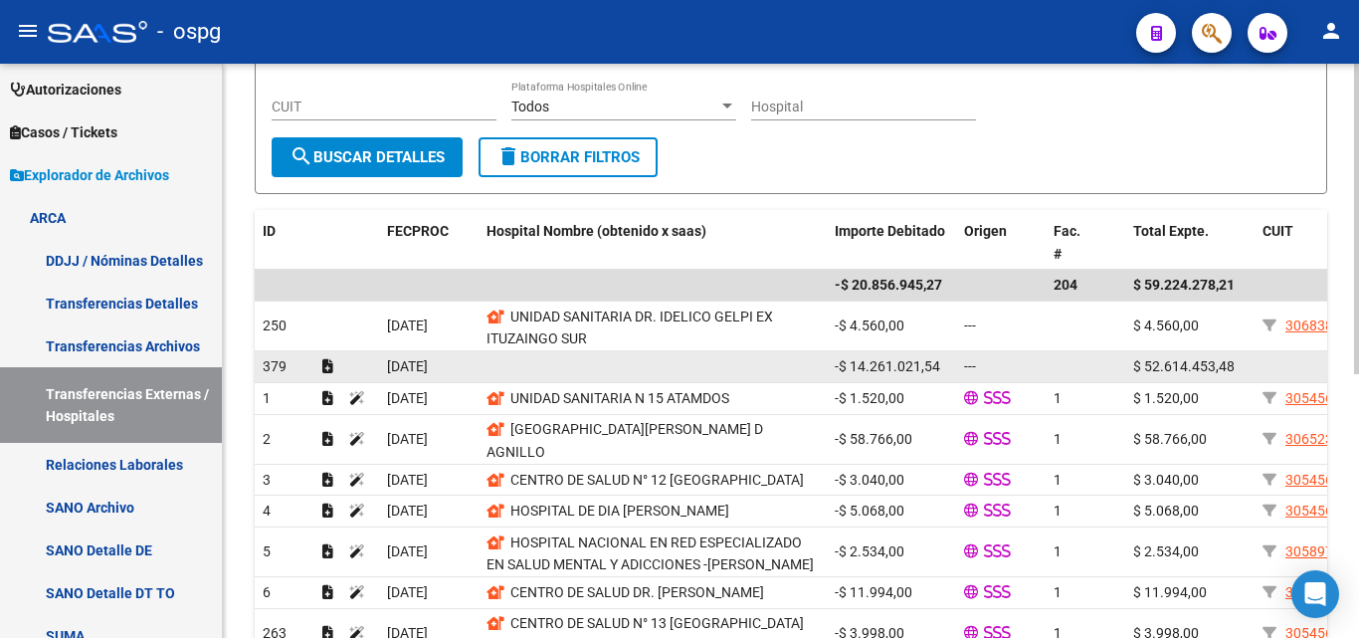
click at [470, 366] on div "[DATE]" at bounding box center [429, 366] width 84 height 23
click at [1141, 368] on span "$ 52.614.453,48" at bounding box center [1184, 366] width 102 height 16
click at [772, 368] on datatable-body-cell at bounding box center [653, 366] width 348 height 31
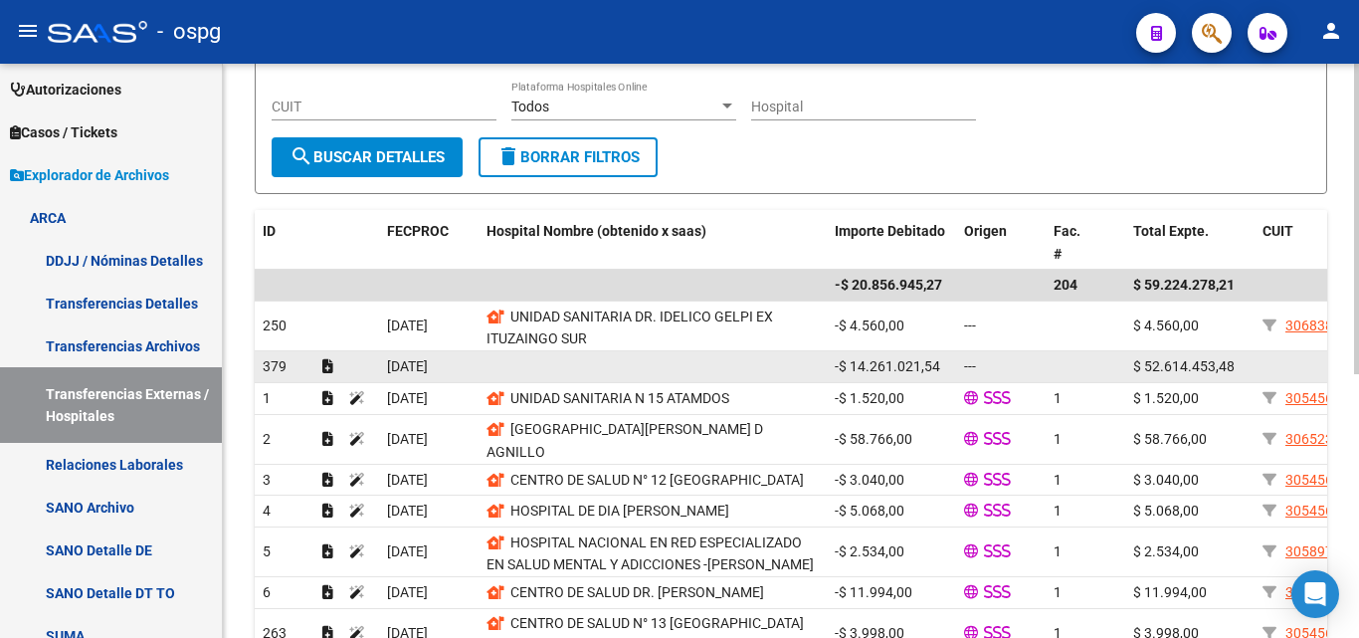
click at [772, 368] on datatable-body-cell at bounding box center [653, 366] width 348 height 31
click at [1154, 374] on span "$ 52.614.453,48" at bounding box center [1184, 366] width 102 height 16
click at [1231, 364] on span "$ 52.614.453,48" at bounding box center [1184, 366] width 102 height 16
click at [1121, 363] on datatable-body-cell at bounding box center [1111, 366] width 30 height 31
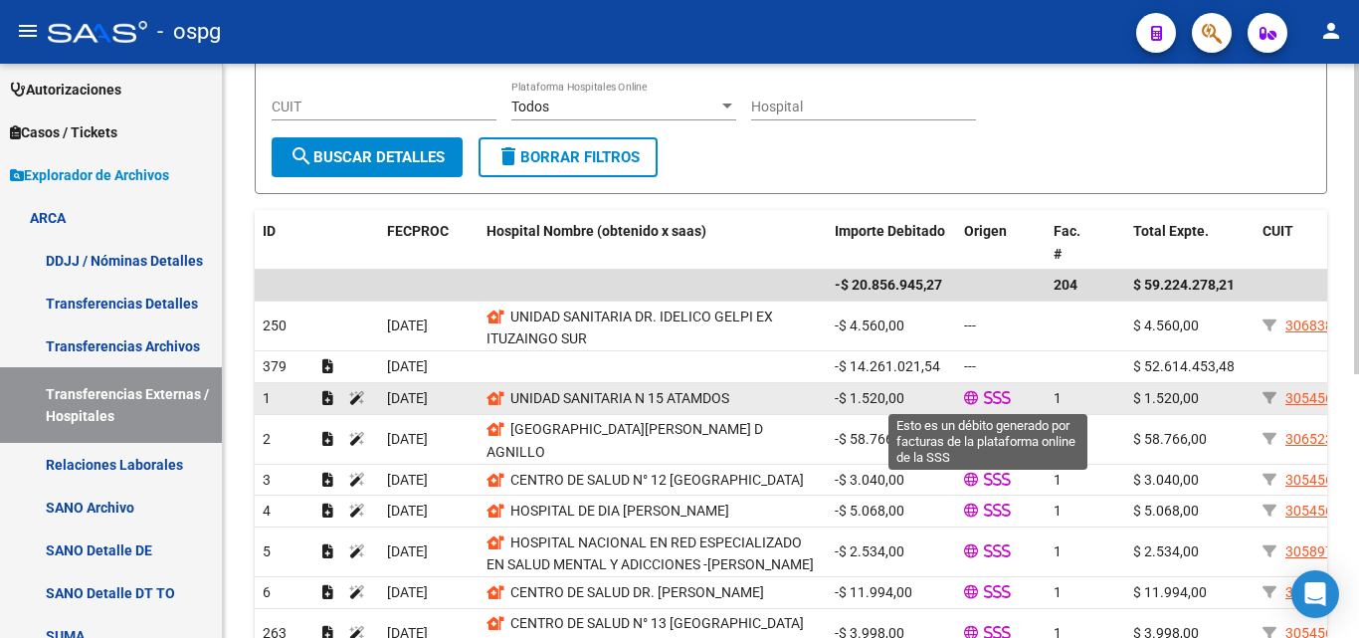
click at [985, 398] on icon at bounding box center [988, 398] width 9 height 14
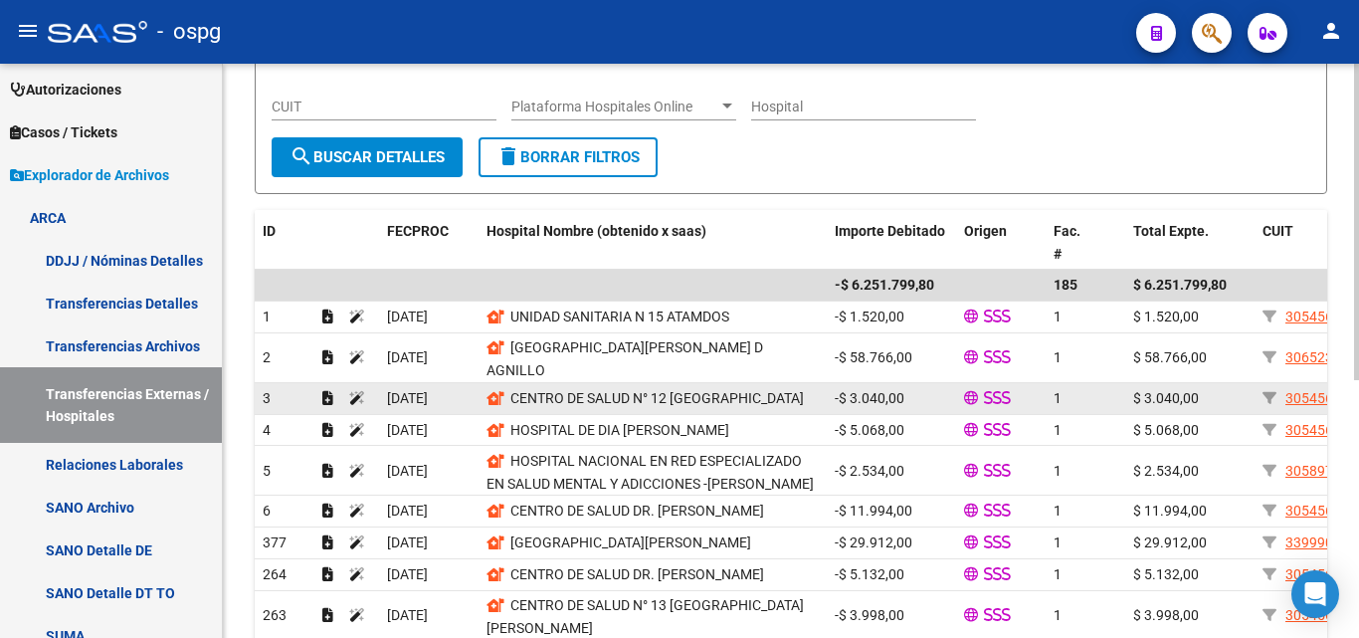
click at [985, 398] on icon at bounding box center [988, 398] width 9 height 14
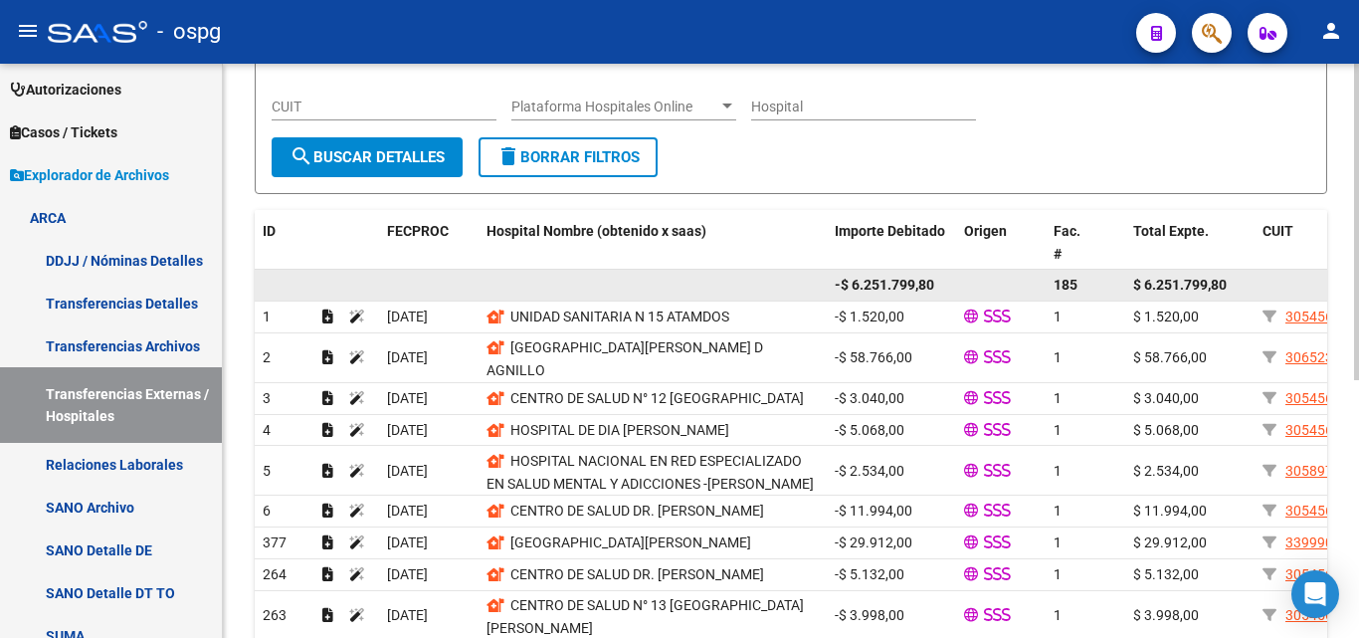
click at [995, 296] on datatable-body-cell at bounding box center [1001, 285] width 90 height 31
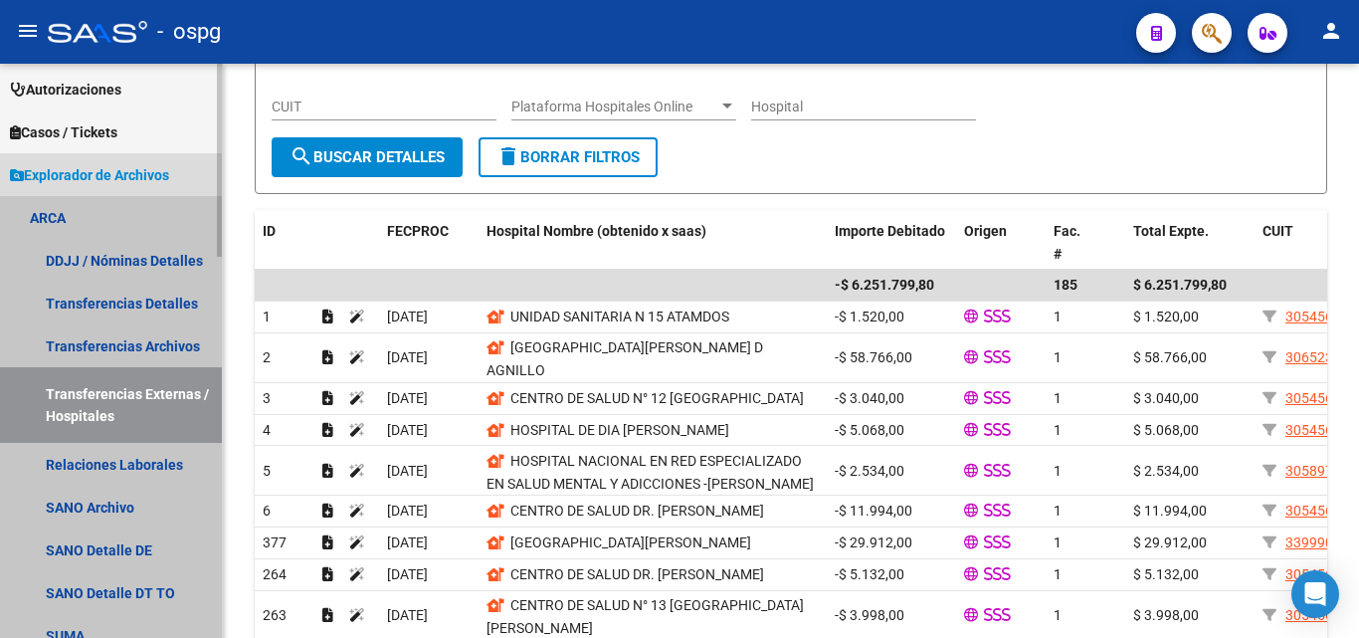
click at [120, 394] on link "Transferencias Externas / Hospitales" at bounding box center [111, 405] width 222 height 76
click at [148, 342] on link "Transferencias Archivos" at bounding box center [111, 345] width 222 height 43
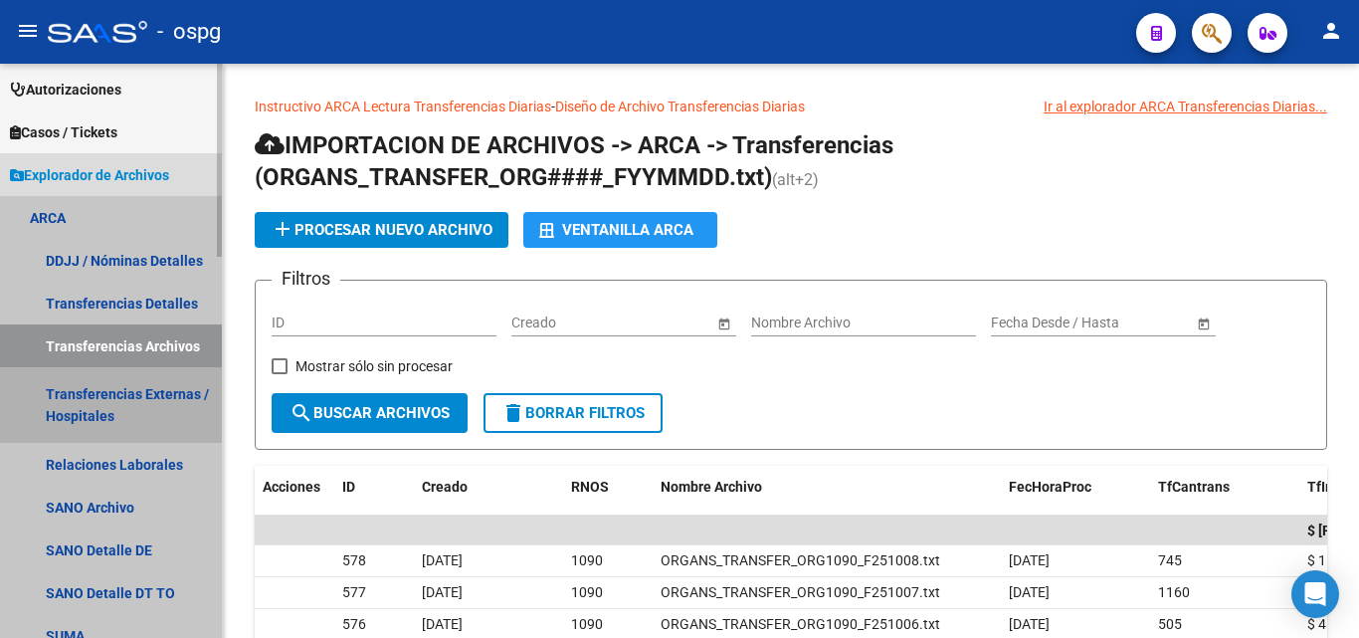
click at [138, 412] on link "Transferencias Externas / Hospitales" at bounding box center [111, 405] width 222 height 76
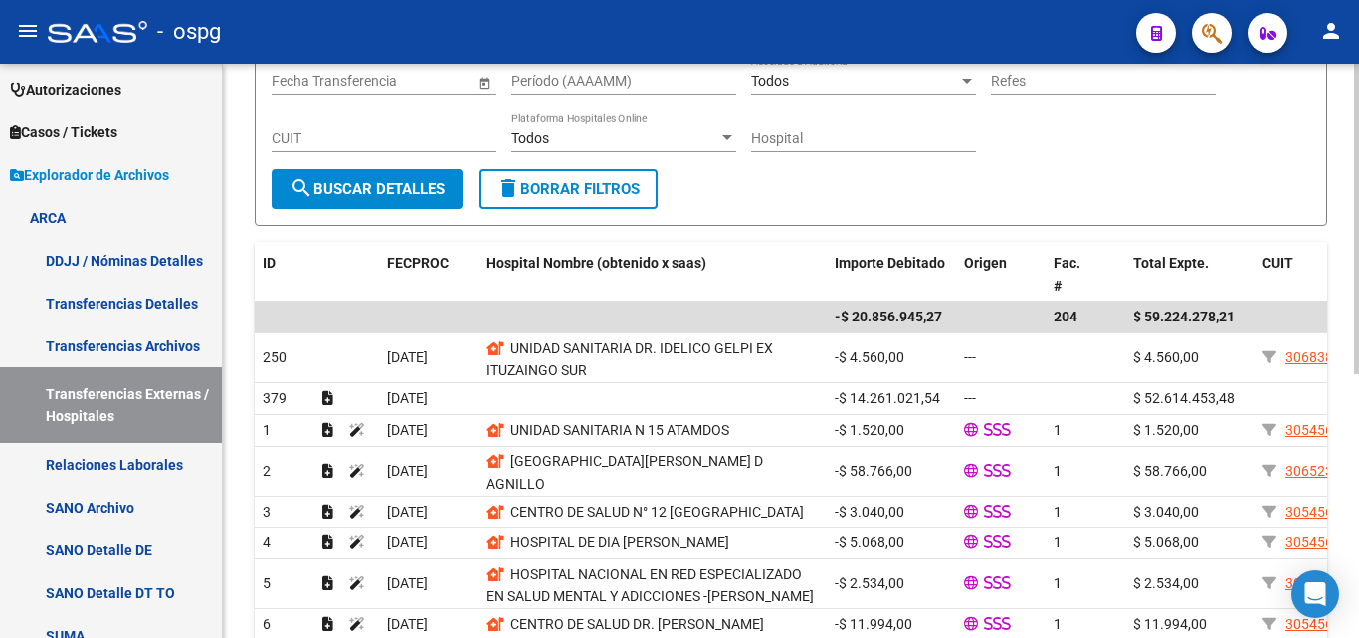
scroll to position [299, 0]
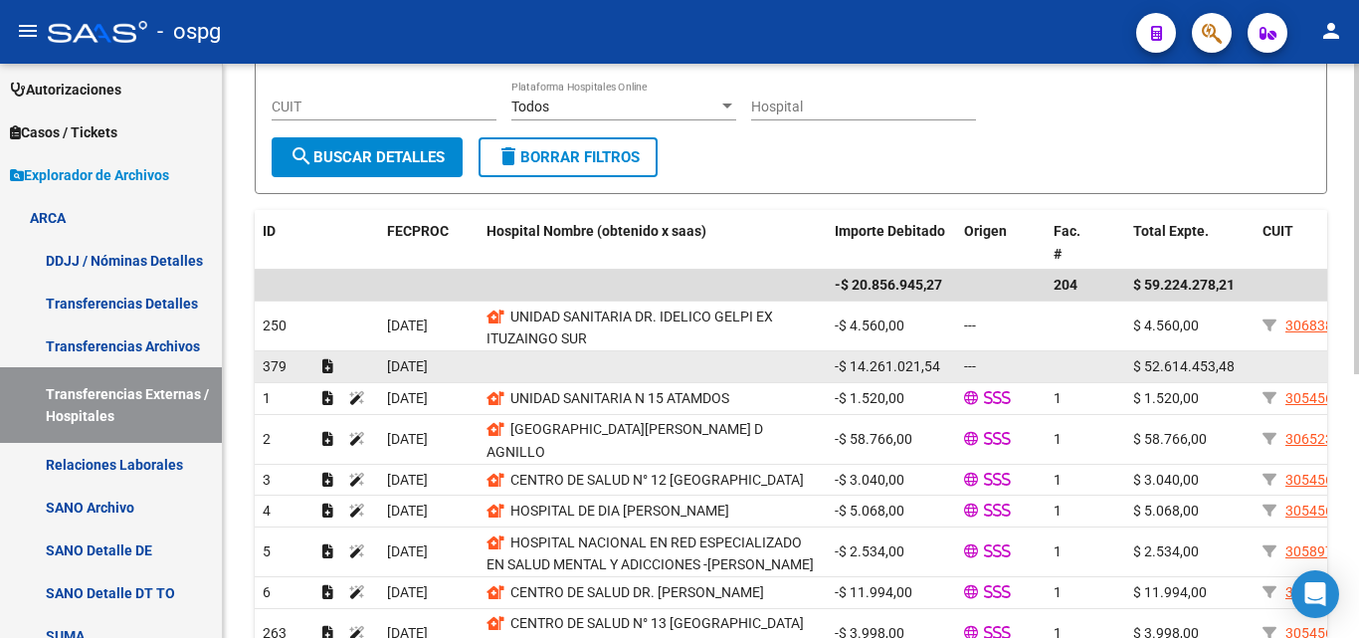
click at [985, 362] on div "---" at bounding box center [1001, 366] width 74 height 23
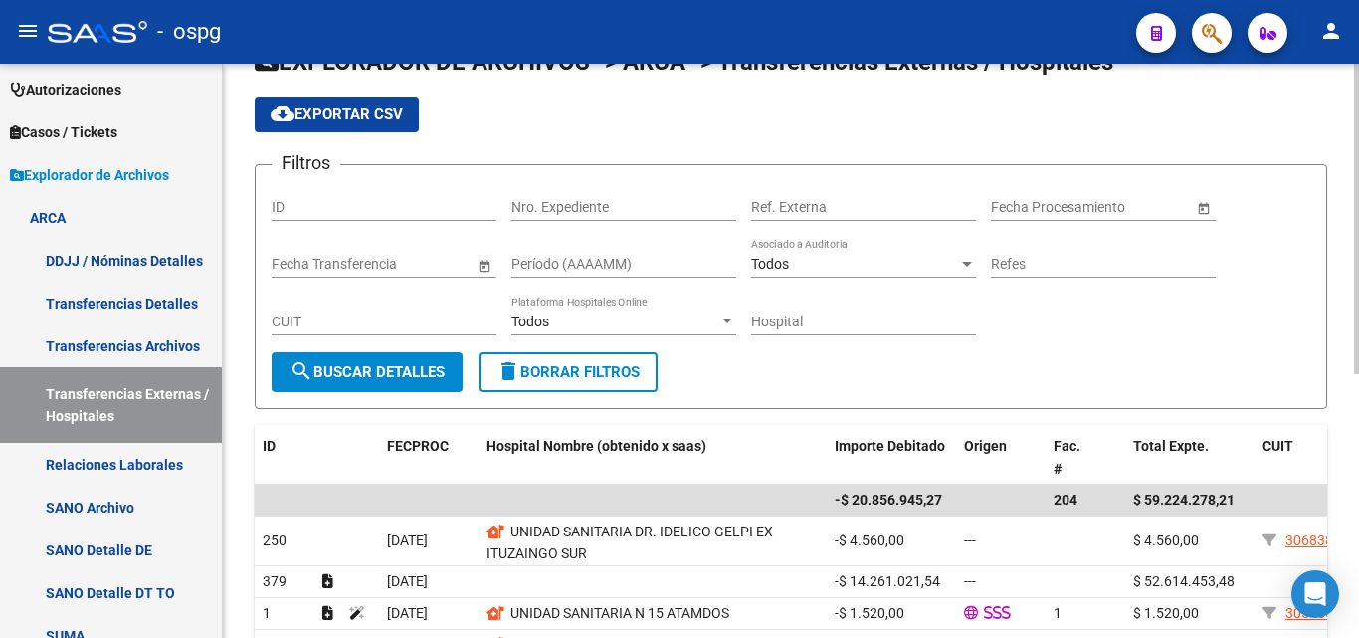
scroll to position [199, 0]
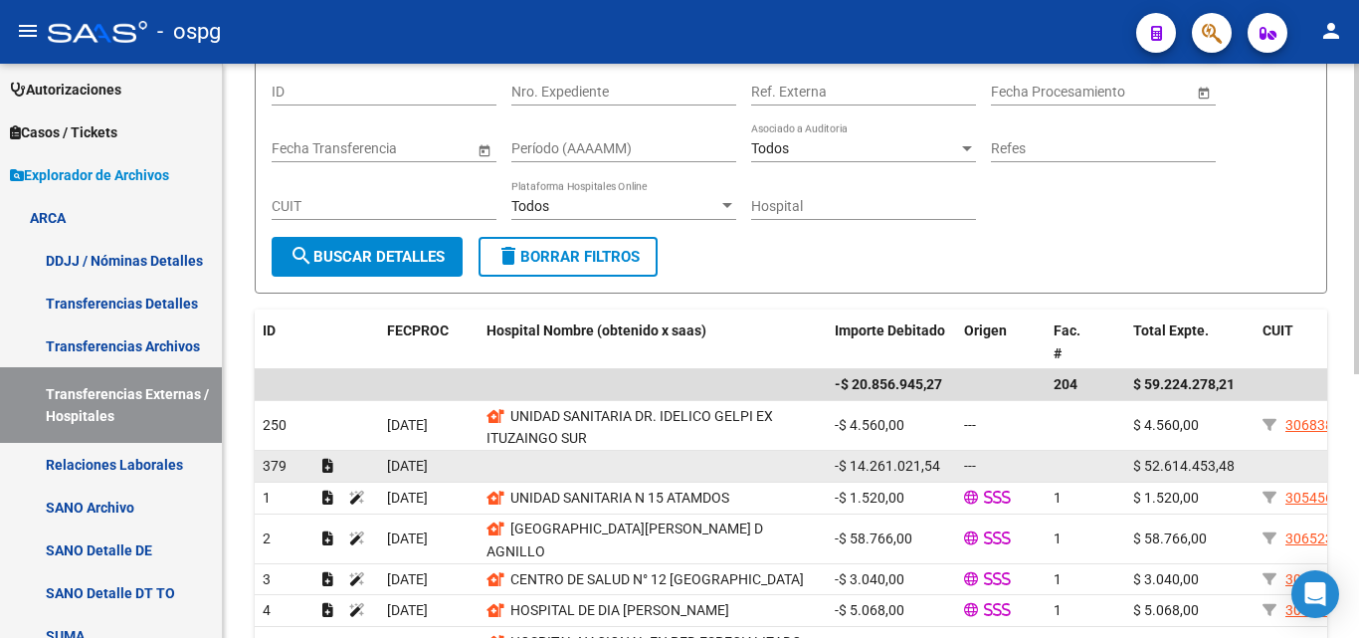
click at [607, 469] on datatable-body-cell at bounding box center [653, 466] width 348 height 31
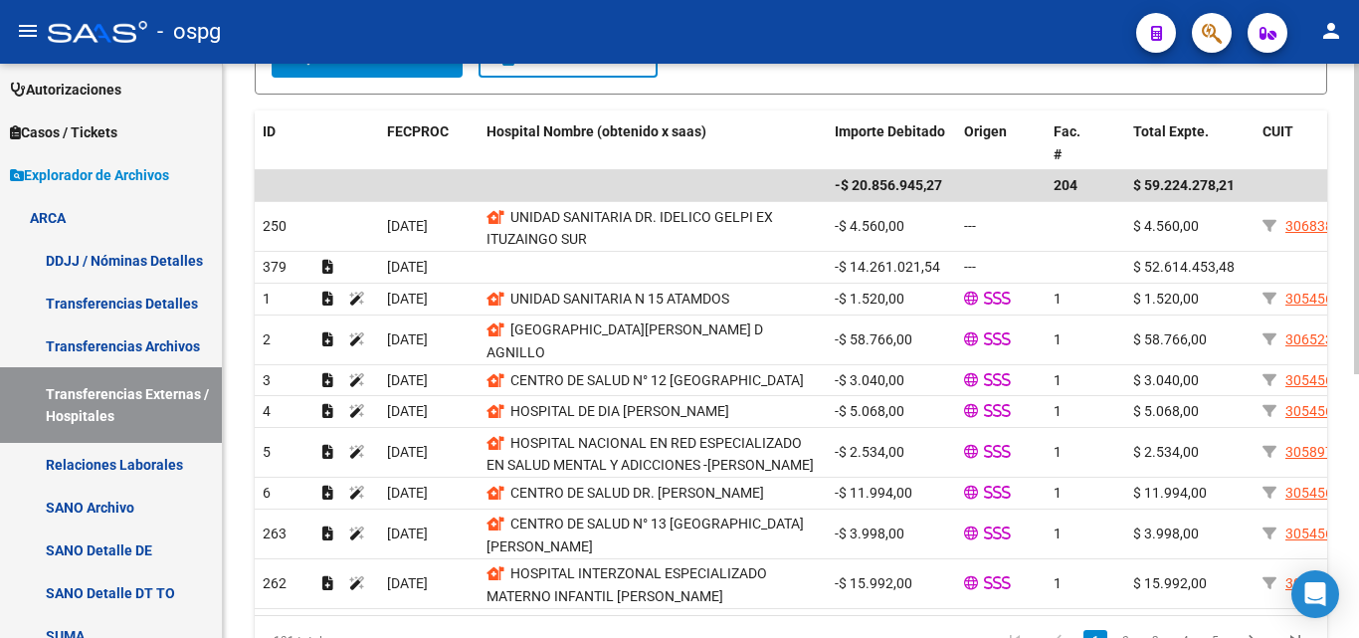
scroll to position [488, 0]
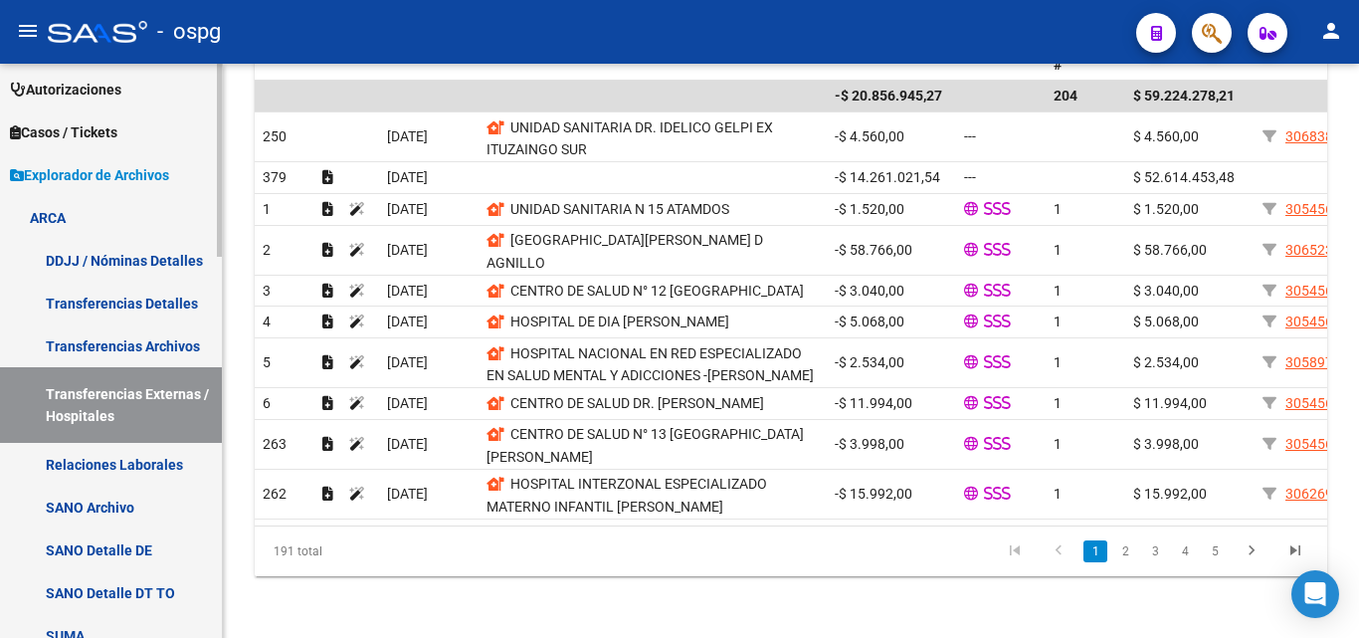
click at [151, 405] on link "Transferencias Externas / Hospitales" at bounding box center [111, 405] width 222 height 76
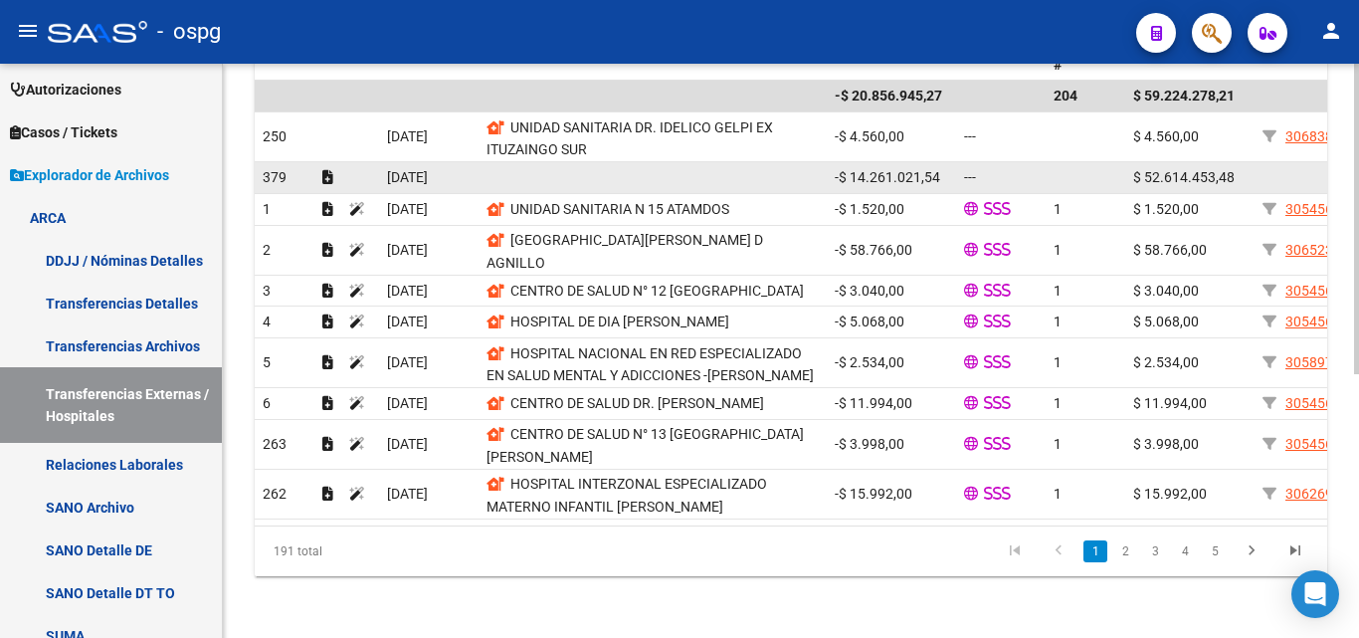
click at [428, 171] on span "[DATE]" at bounding box center [407, 177] width 41 height 16
drag, startPoint x: 847, startPoint y: 175, endPoint x: 998, endPoint y: 179, distance: 151.3
click at [998, 179] on div "---" at bounding box center [1001, 177] width 74 height 23
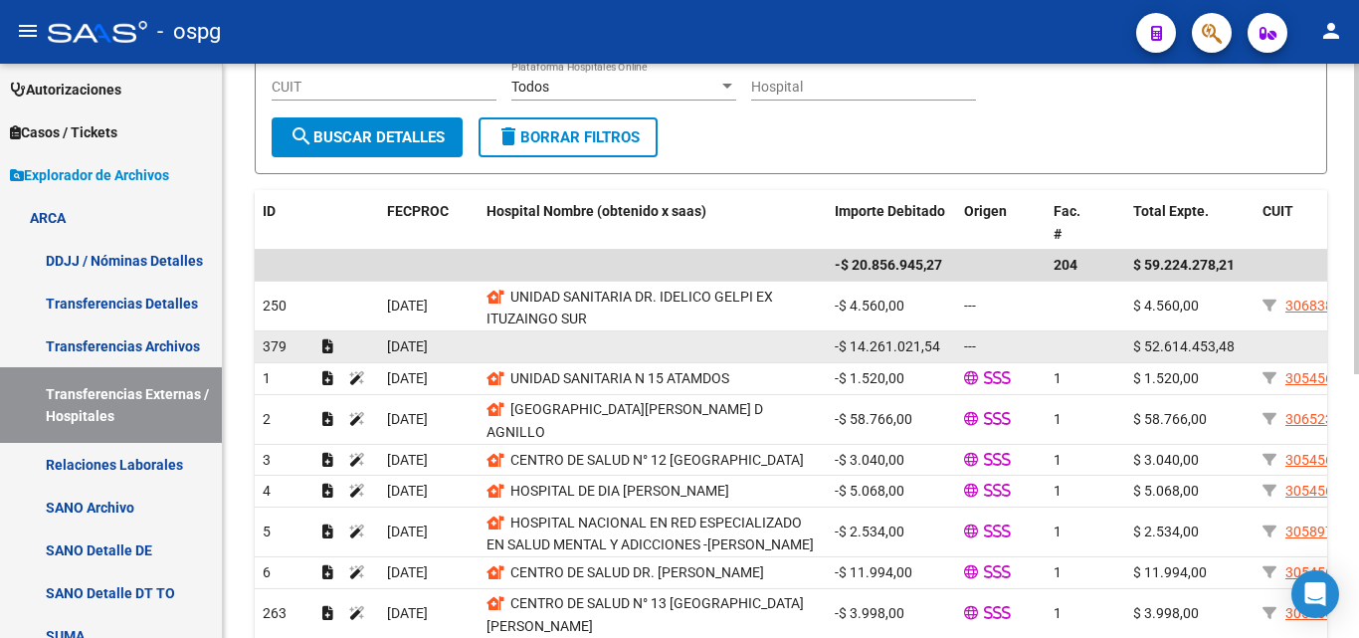
scroll to position [289, 0]
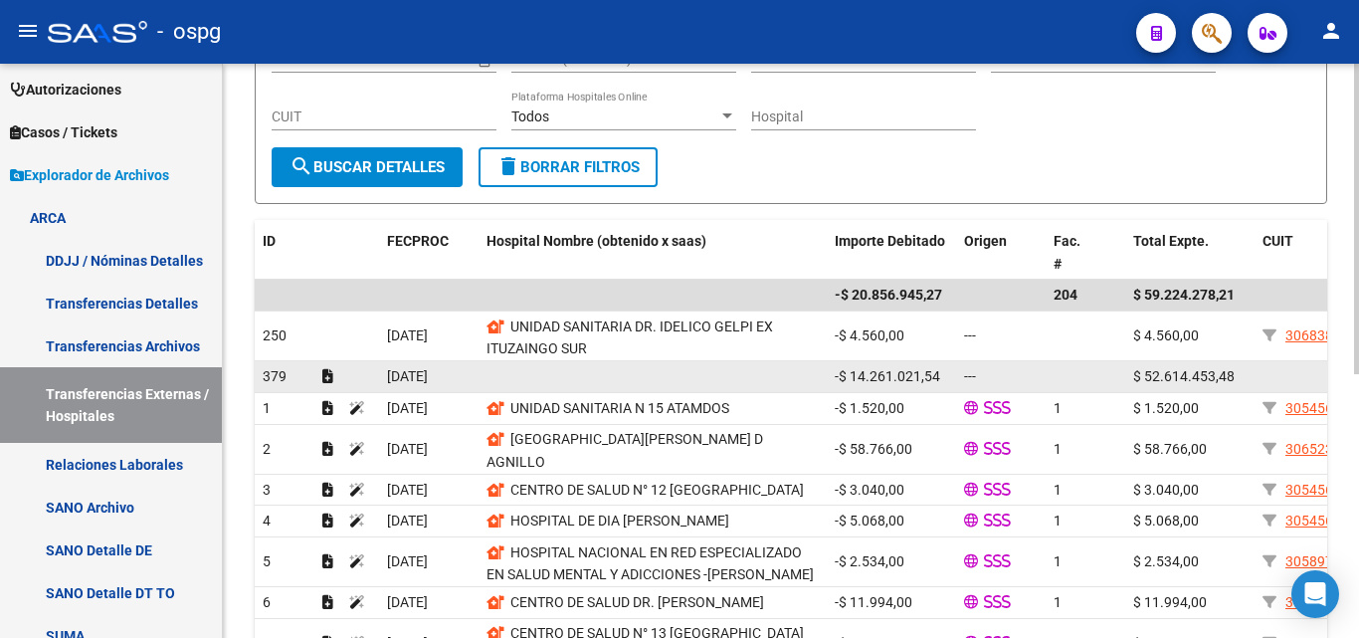
click at [644, 371] on datatable-body-cell at bounding box center [653, 376] width 348 height 31
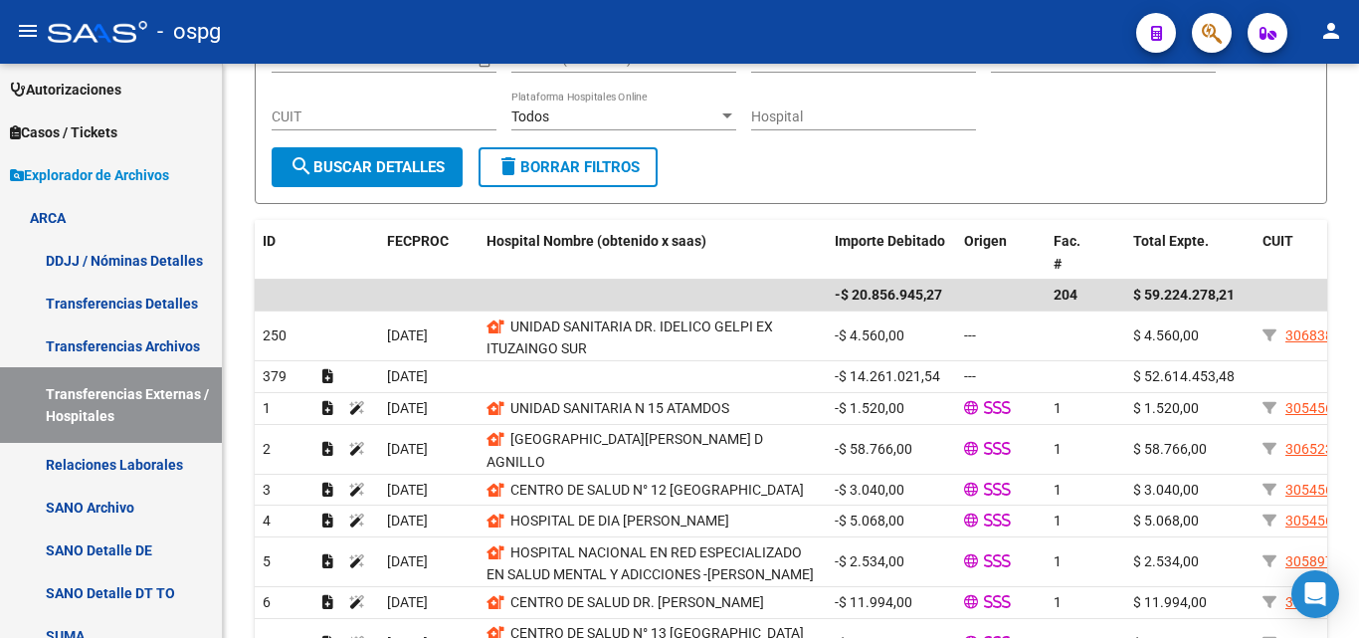
click at [1340, 22] on mat-icon "person" at bounding box center [1332, 31] width 24 height 24
click at [920, 197] on div at bounding box center [679, 319] width 1359 height 638
click at [1325, 29] on mat-icon "person" at bounding box center [1332, 31] width 24 height 24
click at [839, 206] on div at bounding box center [679, 319] width 1359 height 638
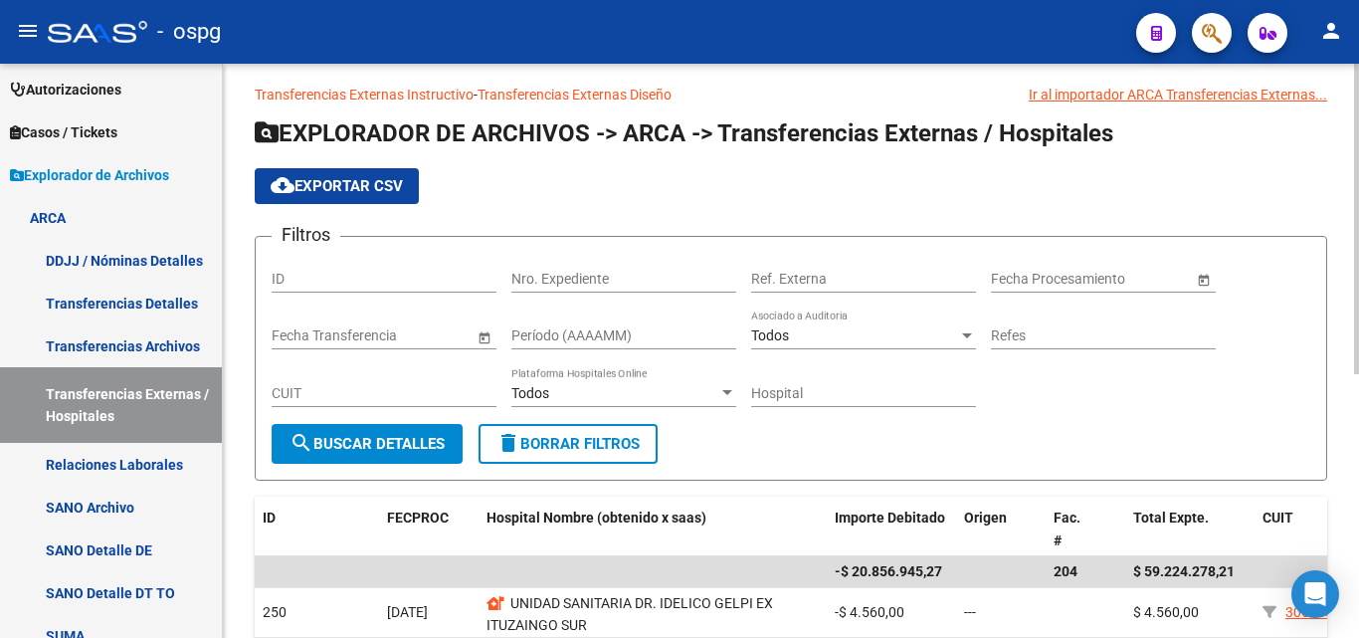
scroll to position [0, 0]
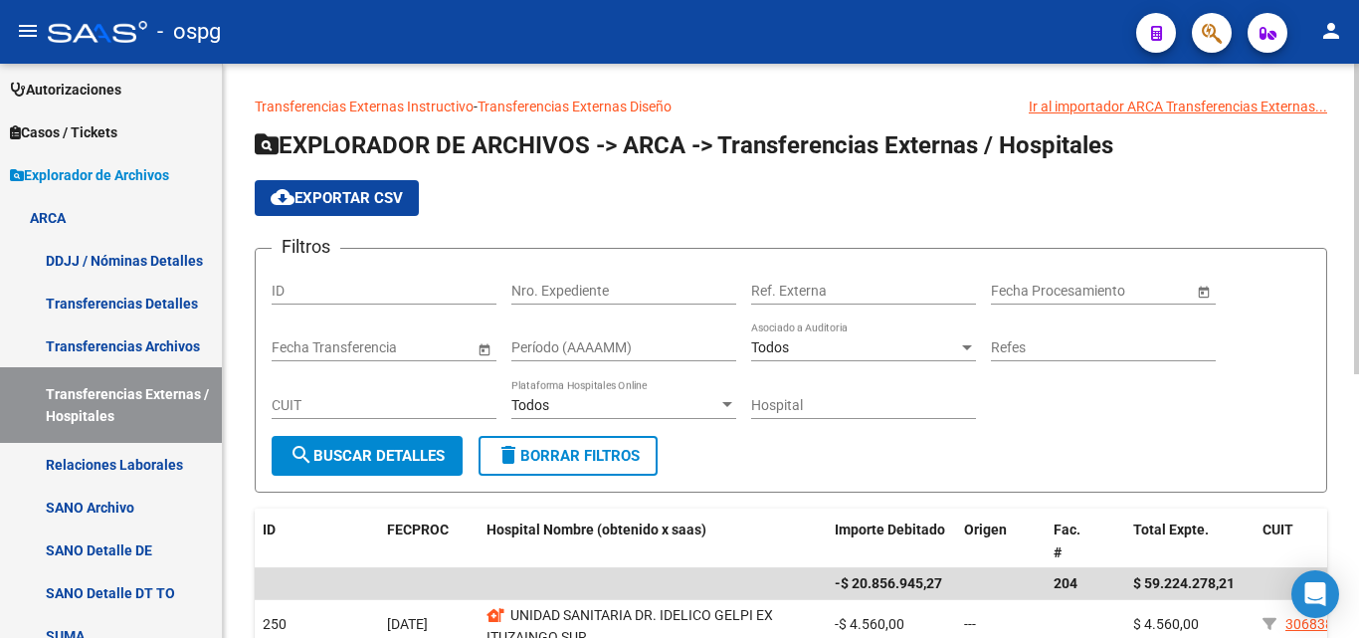
click at [1154, 105] on div "Ir al importador ARCA Transferencias Externas..." at bounding box center [1178, 107] width 299 height 22
drag, startPoint x: 1268, startPoint y: 94, endPoint x: 1257, endPoint y: 128, distance: 36.5
click at [1267, 107] on div "Transferencias Externas Instructivo - Transferencias Externas Diseño Ir al impo…" at bounding box center [791, 596] width 1136 height 1064
click at [1250, 106] on div "Ir al importador ARCA Transferencias Externas..." at bounding box center [1178, 107] width 299 height 22
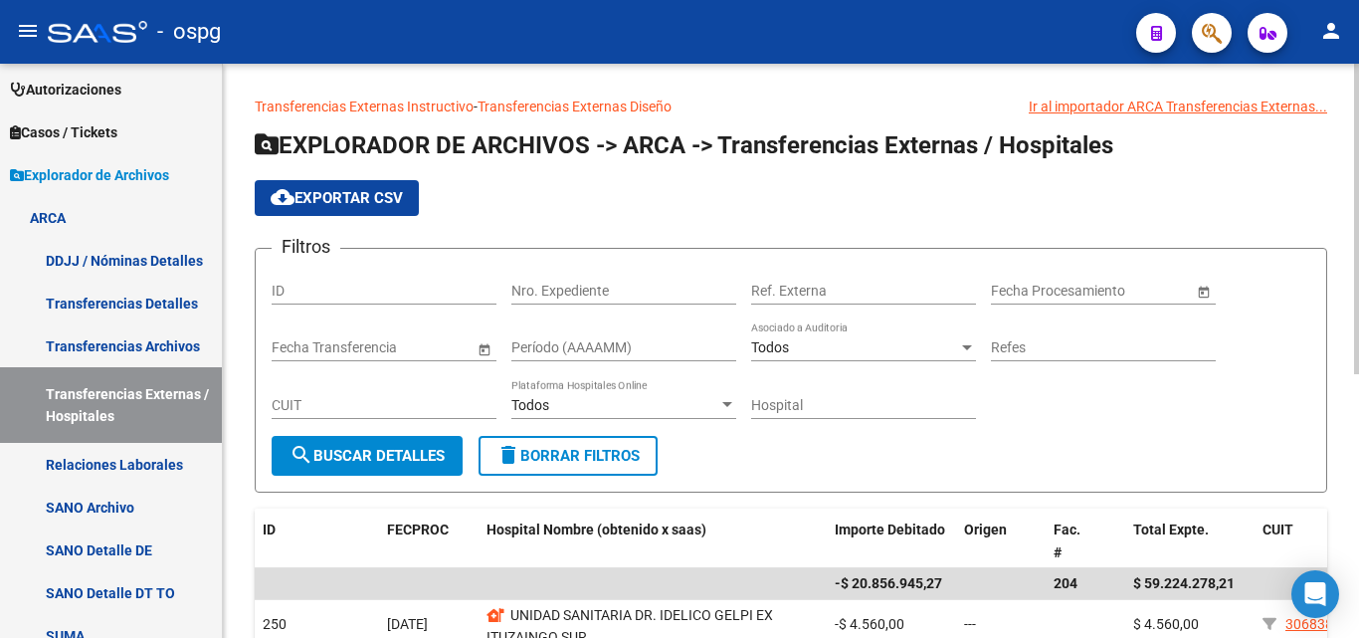
click at [1074, 107] on div "Ir al importador ARCA Transferencias Externas..." at bounding box center [1178, 107] width 299 height 22
drag, startPoint x: 1065, startPoint y: 111, endPoint x: 1182, endPoint y: 114, distance: 117.5
click at [1182, 114] on div "Ir al importador ARCA Transferencias Externas..." at bounding box center [1178, 107] width 299 height 22
click at [1206, 99] on div "Ir al importador ARCA Transferencias Externas..." at bounding box center [1178, 107] width 299 height 22
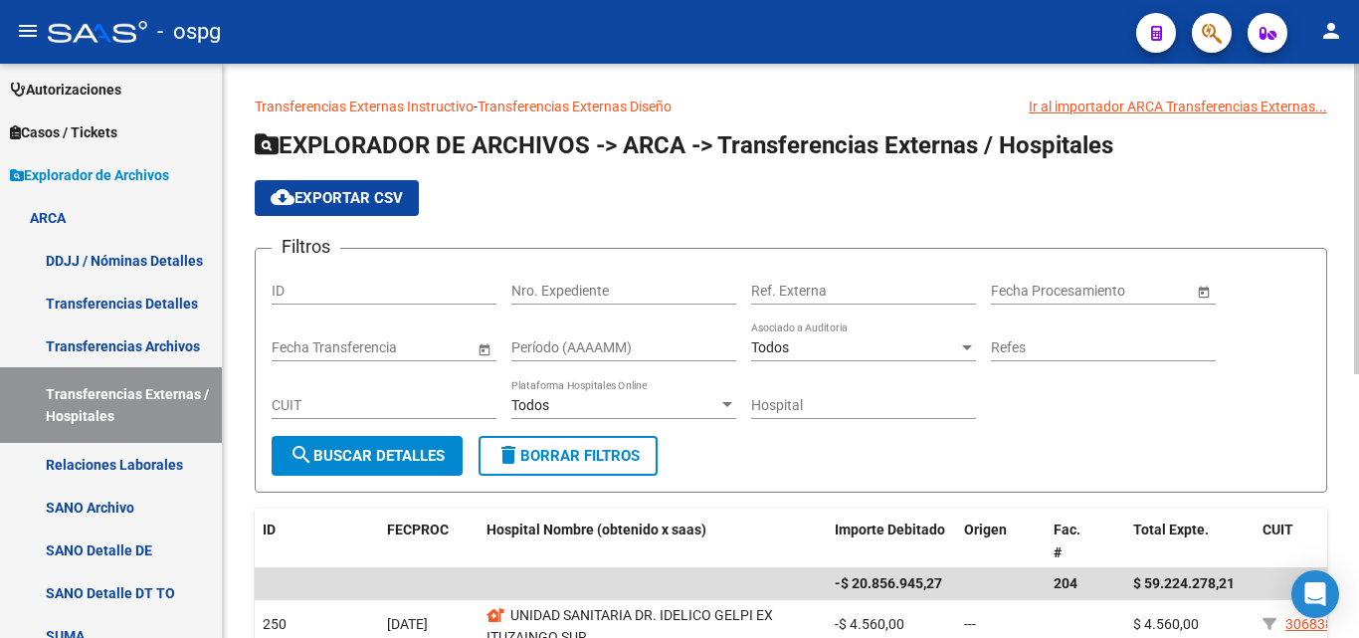
click at [1349, 103] on div "Transferencias Externas Instructivo - Transferencias Externas Diseño Ir al impo…" at bounding box center [793, 596] width 1141 height 1064
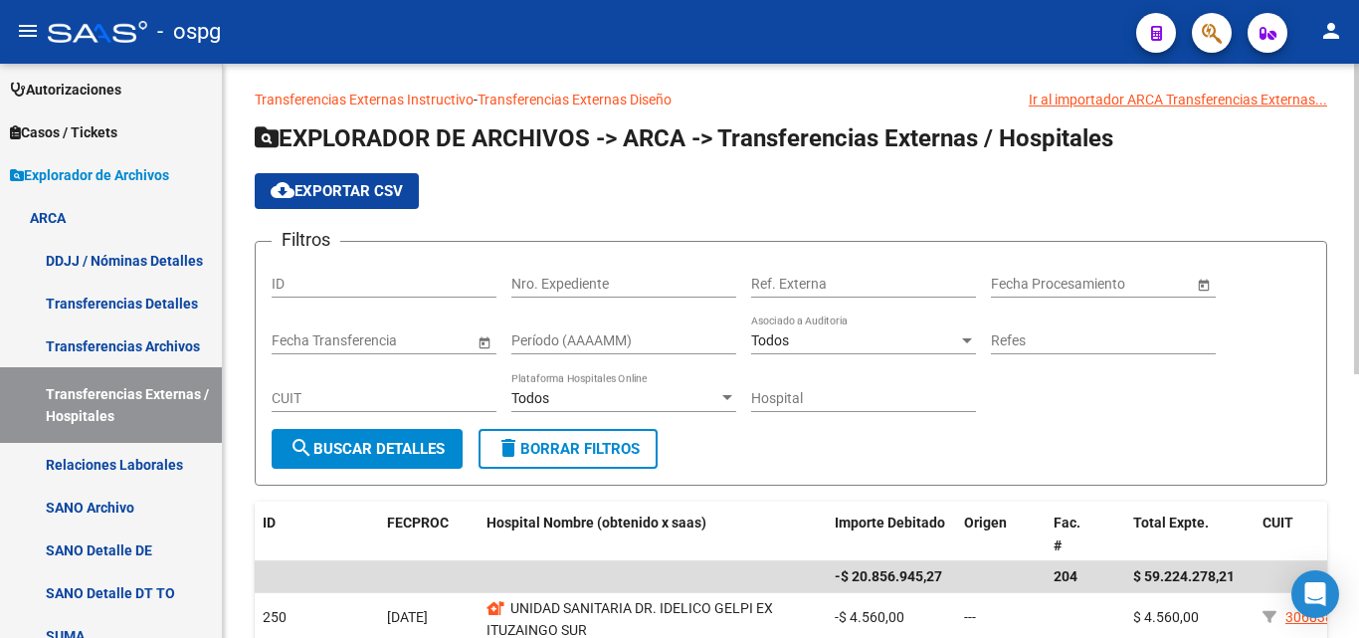
drag, startPoint x: 1334, startPoint y: 102, endPoint x: 1358, endPoint y: 104, distance: 24.1
click at [1358, 104] on div "Transferencias Externas Instructivo - Transferencias Externas Diseño Ir al impo…" at bounding box center [793, 589] width 1141 height 1064
click at [1303, 129] on h1 "EXPLORADOR DE ARCHIVOS -> ARCA -> Transferencias Externas / Hospitales" at bounding box center [791, 139] width 1073 height 35
click at [1233, 159] on app-list-header "EXPLORADOR DE ARCHIVOS -> ARCA -> Transferencias Externas / Hospitales cloud_do…" at bounding box center [791, 303] width 1073 height 363
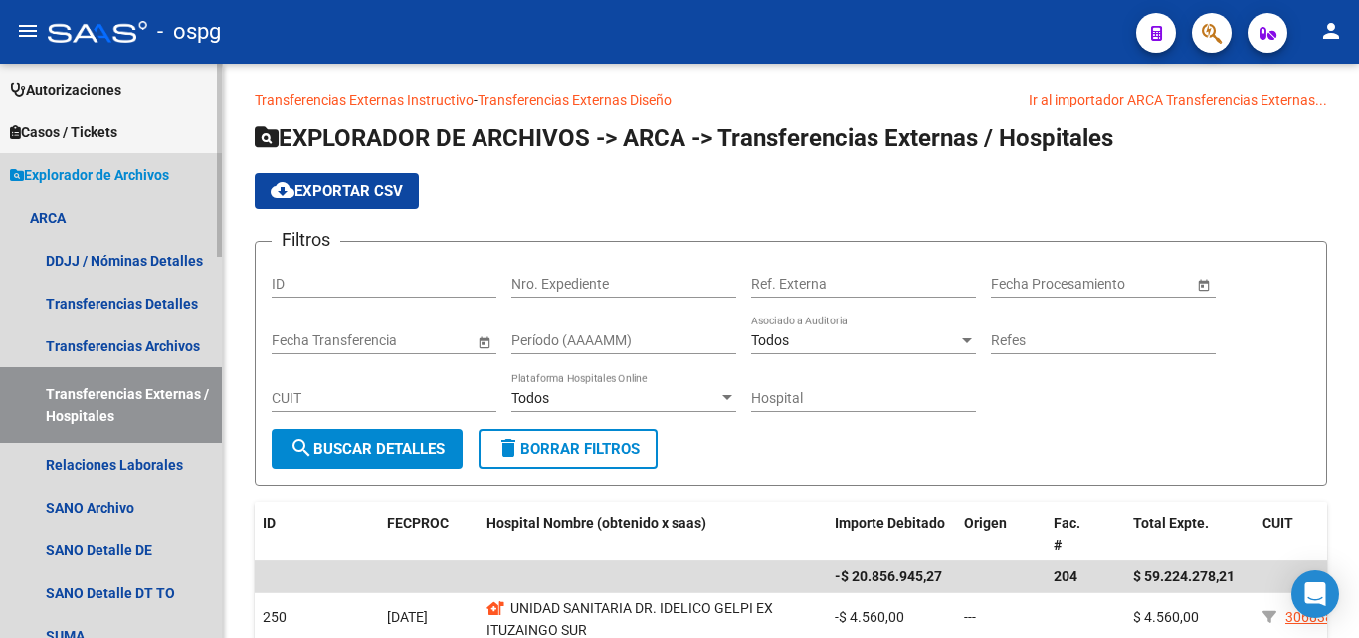
click at [149, 168] on span "Explorador de Archivos" at bounding box center [89, 175] width 159 height 22
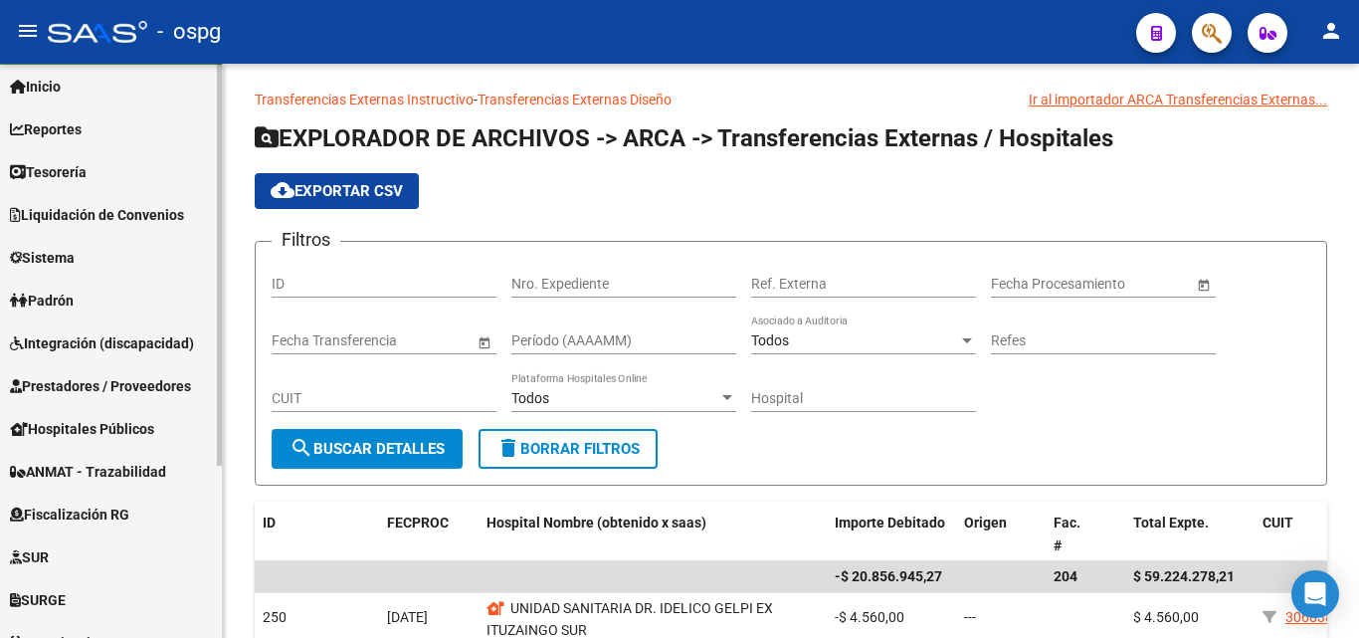
scroll to position [247, 0]
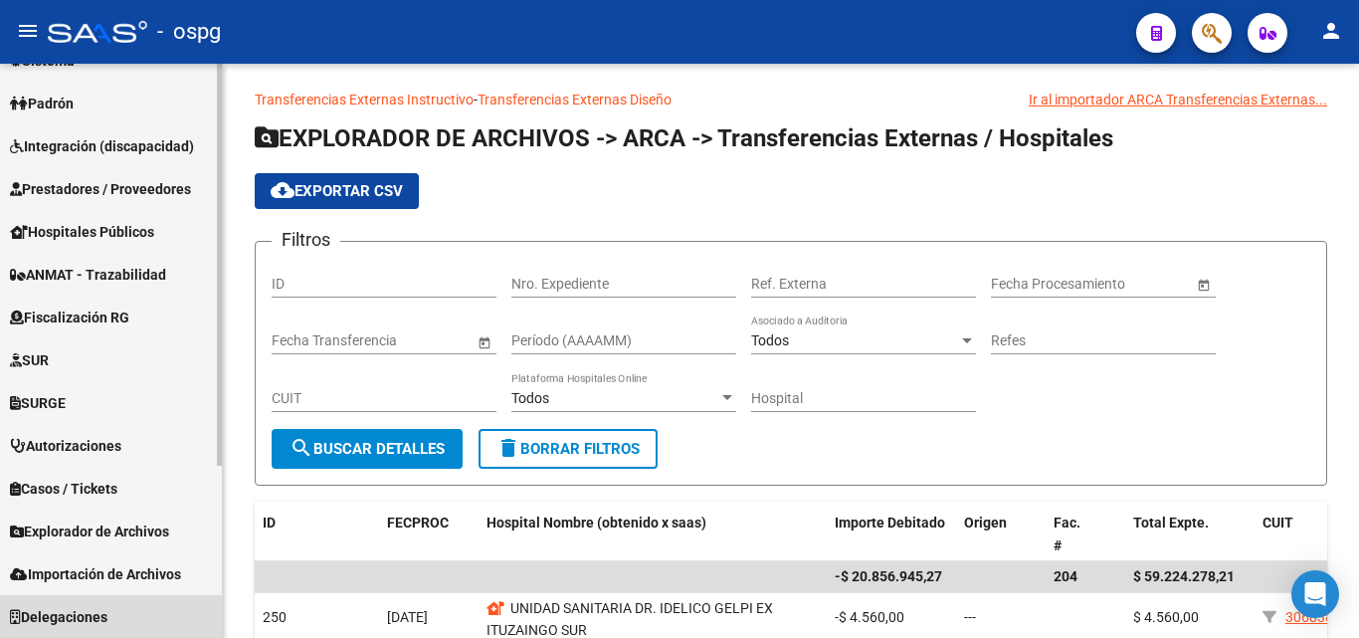
click at [97, 618] on span "Delegaciones" at bounding box center [59, 617] width 98 height 22
click at [56, 623] on span "Delegaciones" at bounding box center [59, 617] width 98 height 22
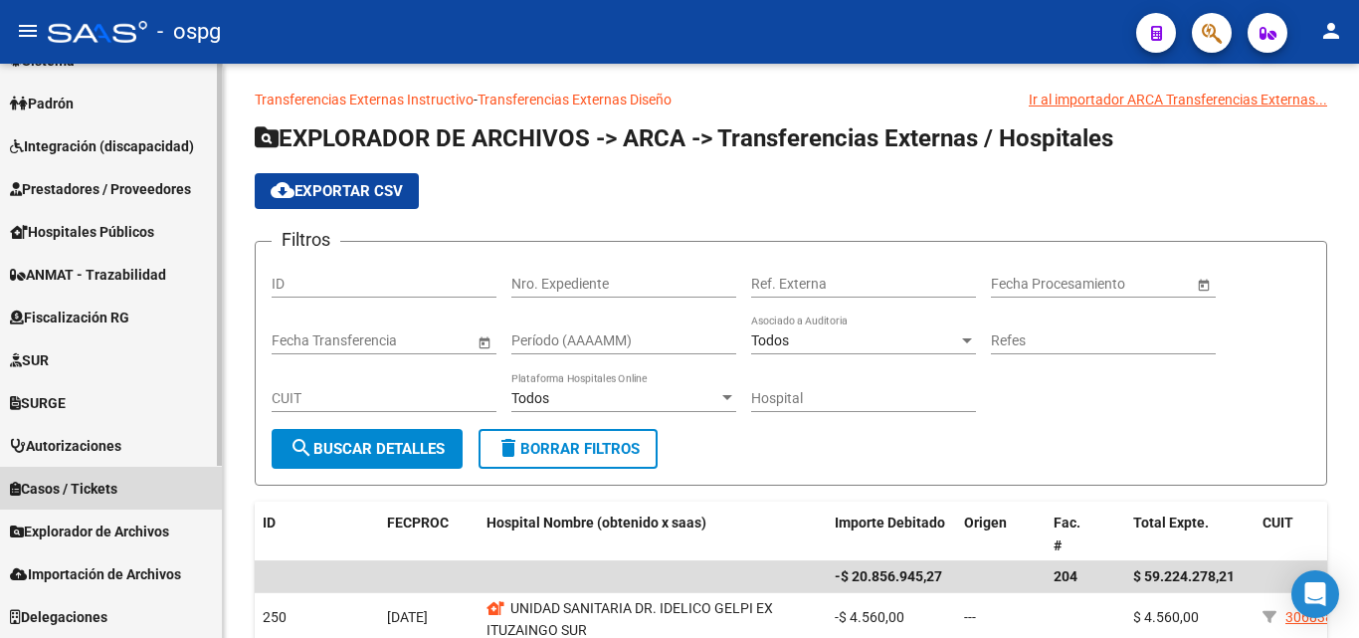
click at [89, 489] on span "Casos / Tickets" at bounding box center [63, 489] width 107 height 22
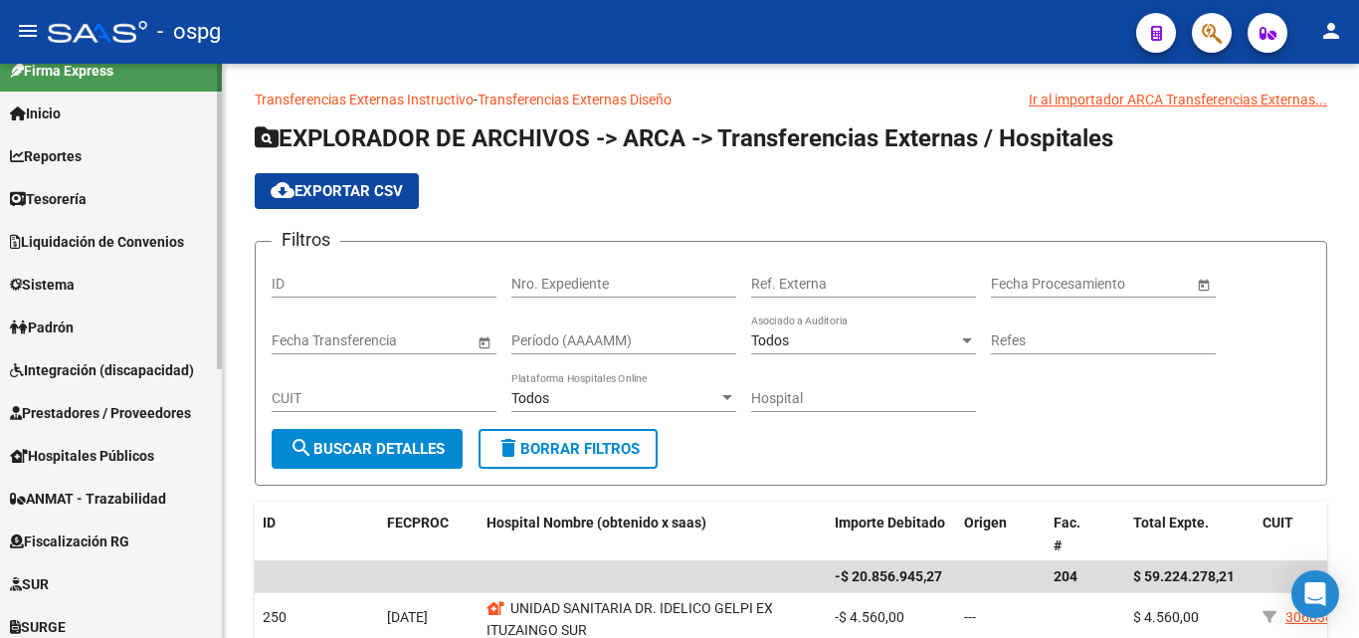
scroll to position [0, 0]
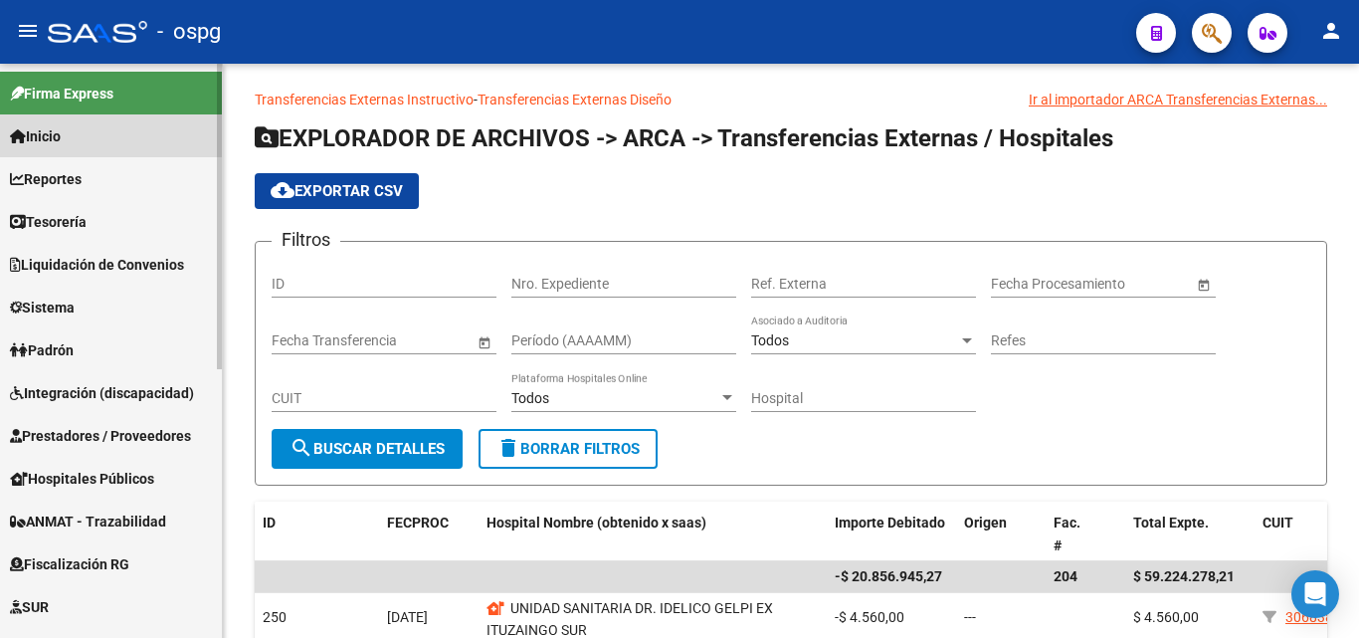
click at [108, 114] on link "Inicio" at bounding box center [111, 135] width 222 height 43
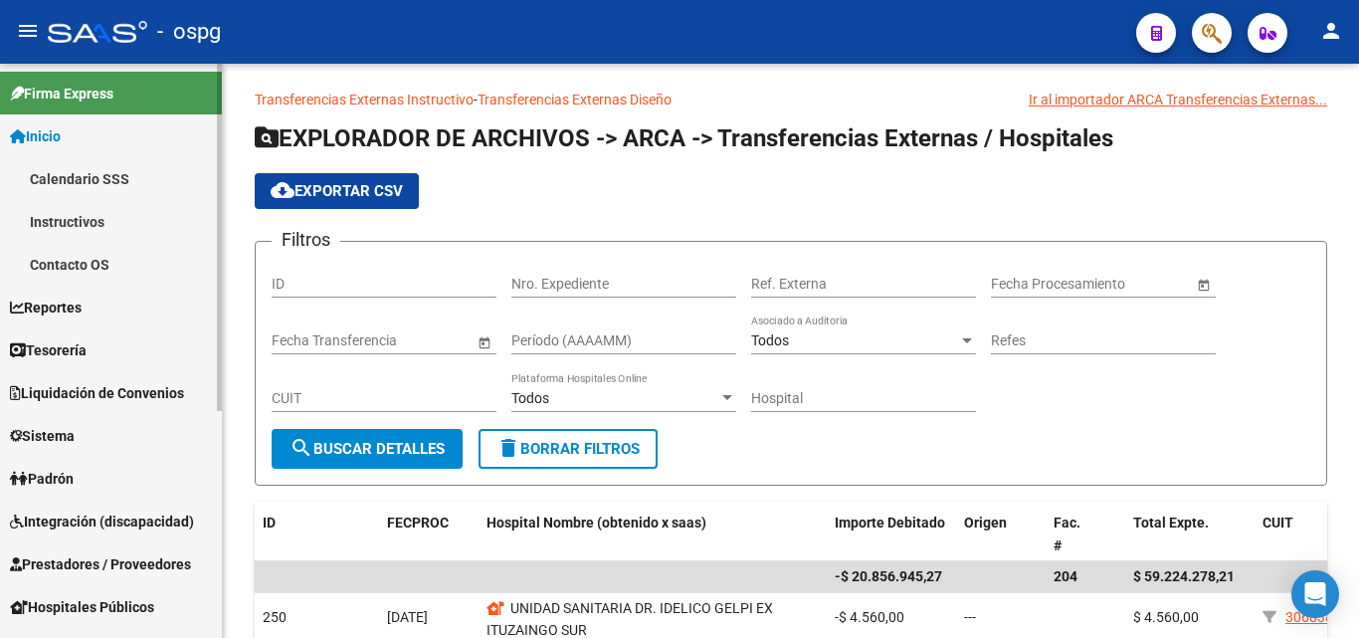
click at [98, 171] on link "Calendario SSS" at bounding box center [111, 178] width 222 height 43
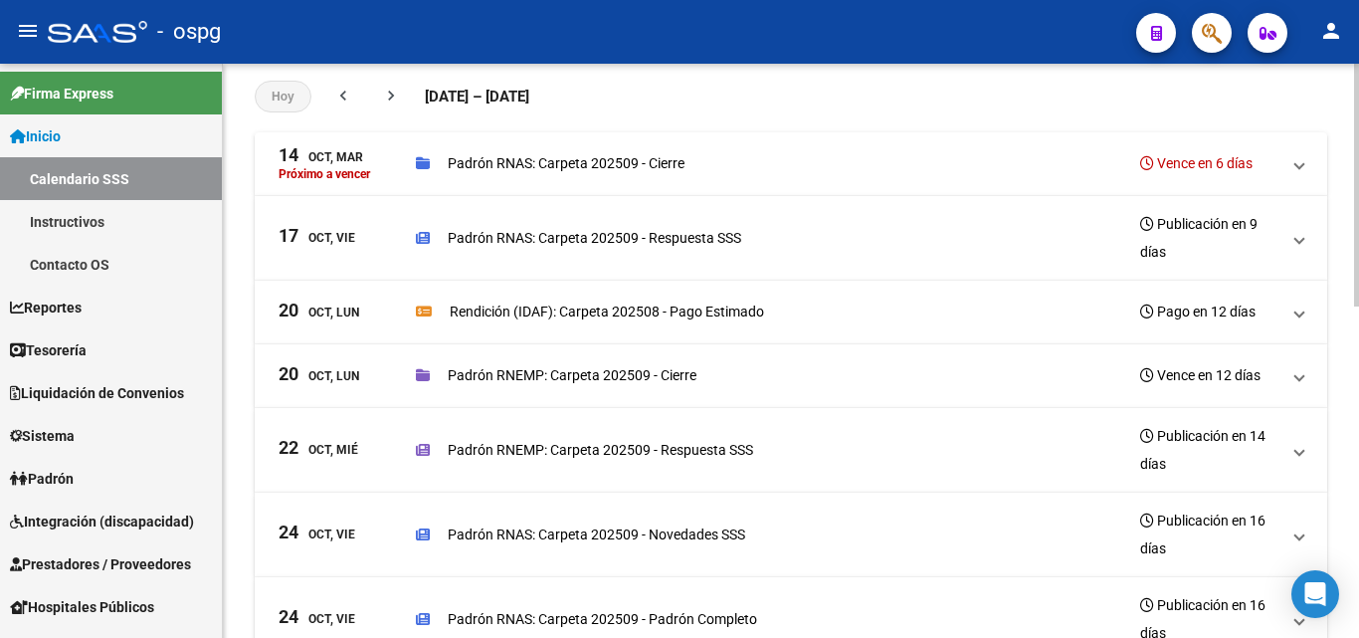
scroll to position [87, 0]
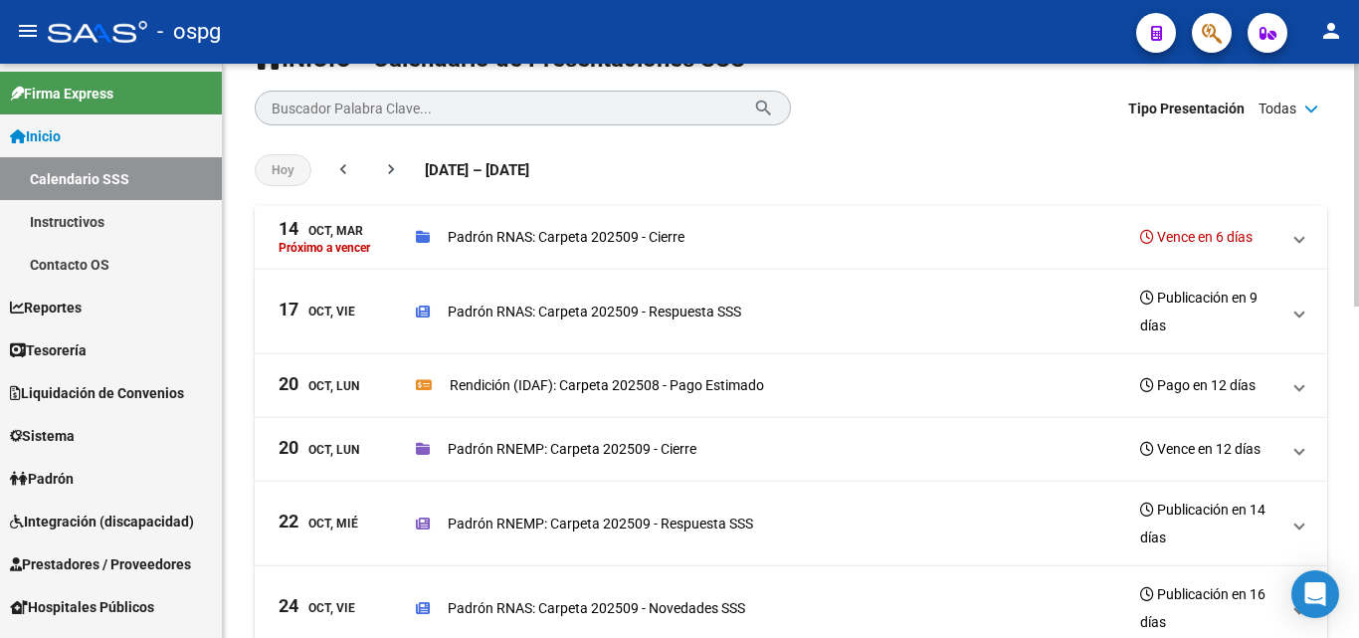
click at [534, 402] on mat-expansion-panel-header "[DATE], Lun Rendición (IDAF): Carpeta 202508 - Pago Estimado Pago en 12 días" at bounding box center [791, 386] width 1073 height 64
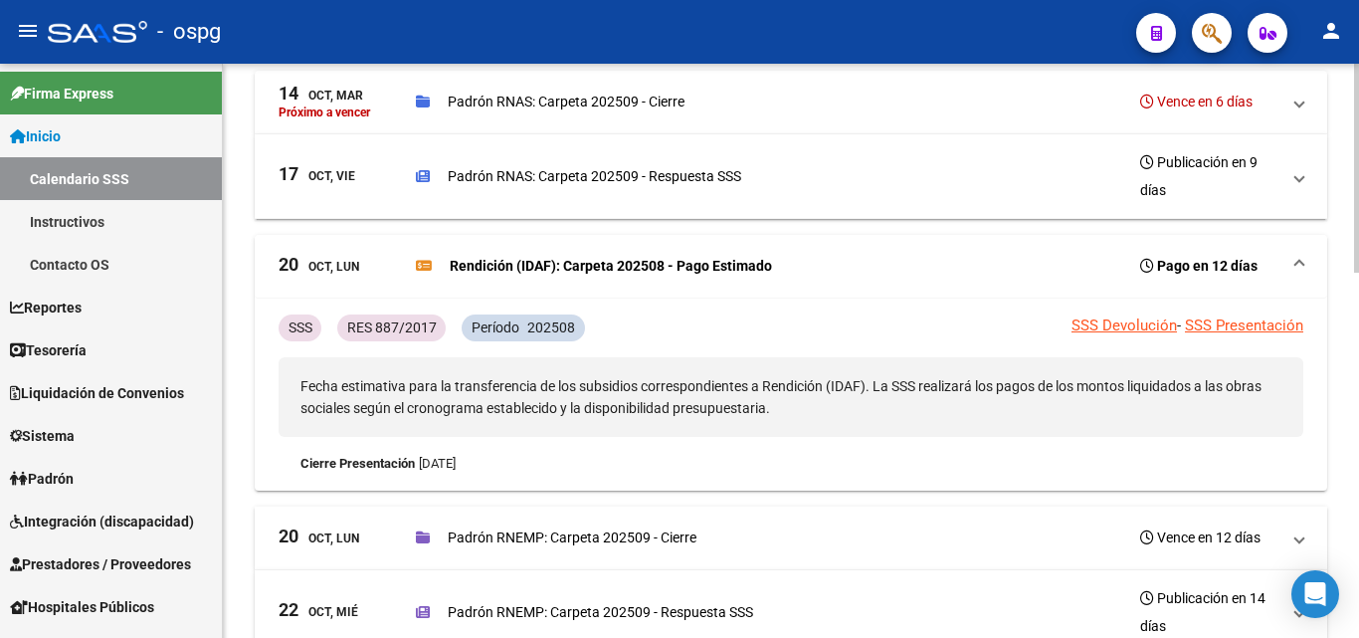
scroll to position [286, 0]
